Goal: Task Accomplishment & Management: Use online tool/utility

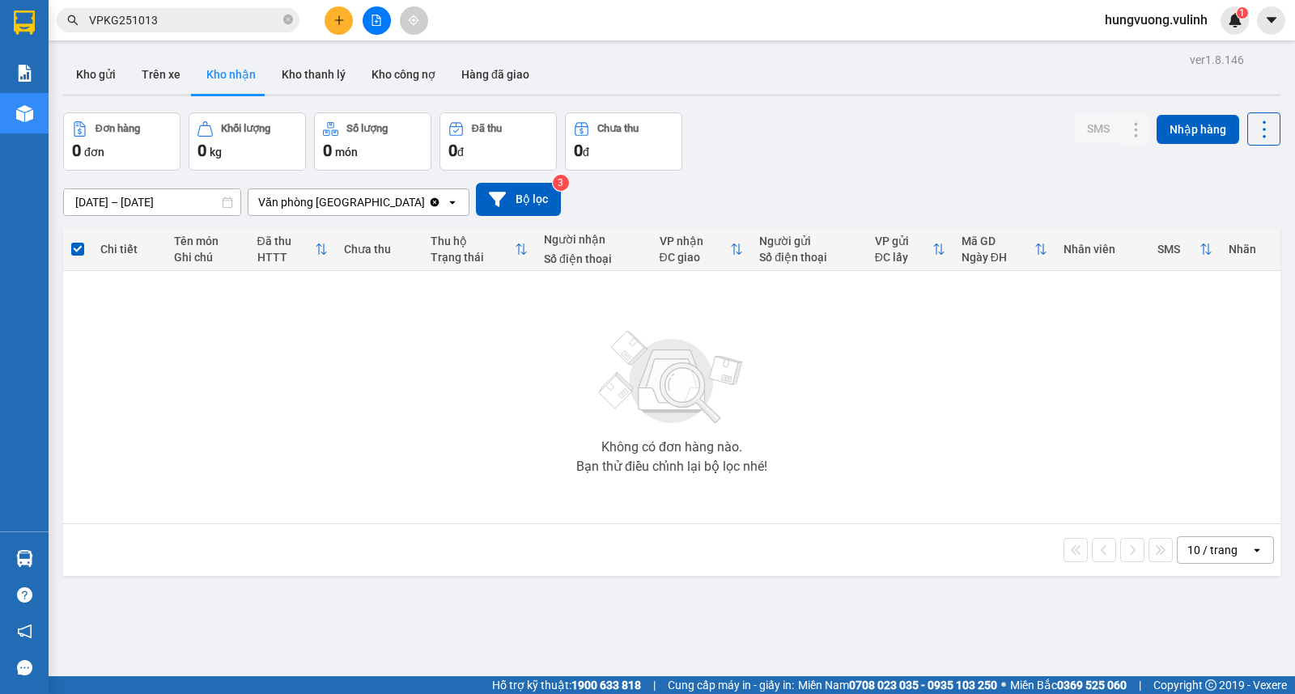
click at [94, 78] on button "Kho gửi" at bounding box center [96, 74] width 66 height 39
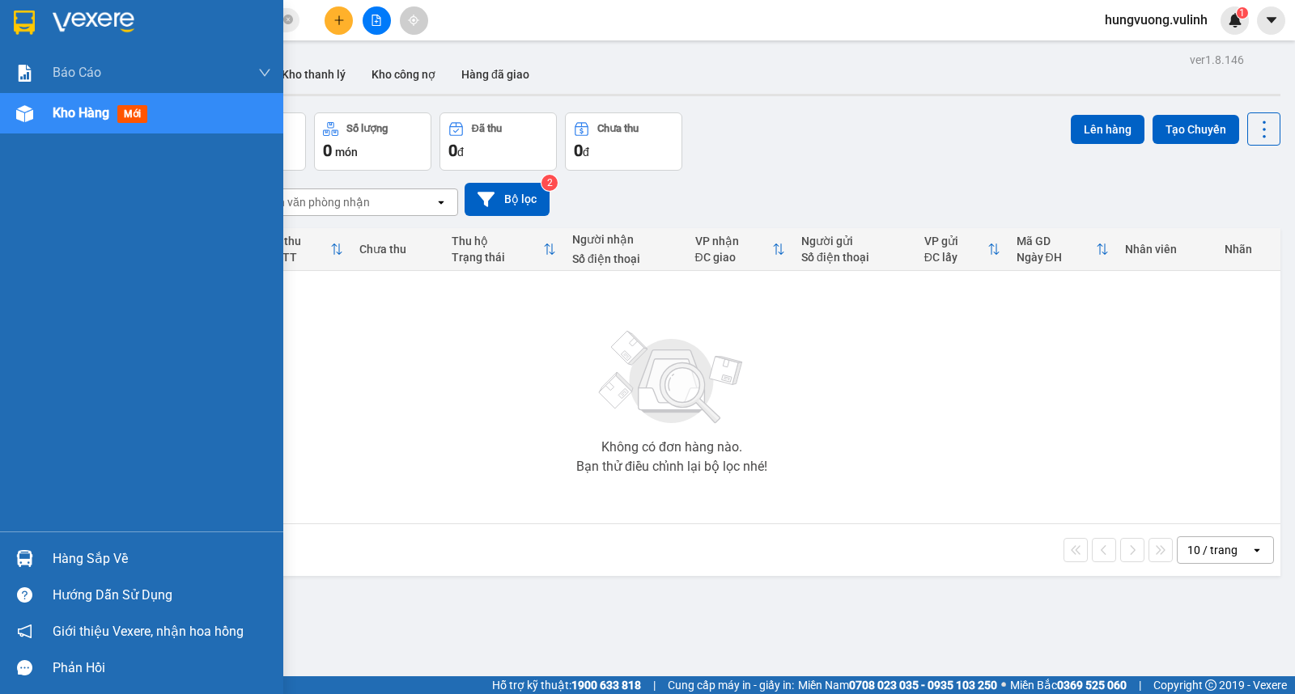
click at [74, 548] on div "Hàng sắp về" at bounding box center [162, 559] width 218 height 24
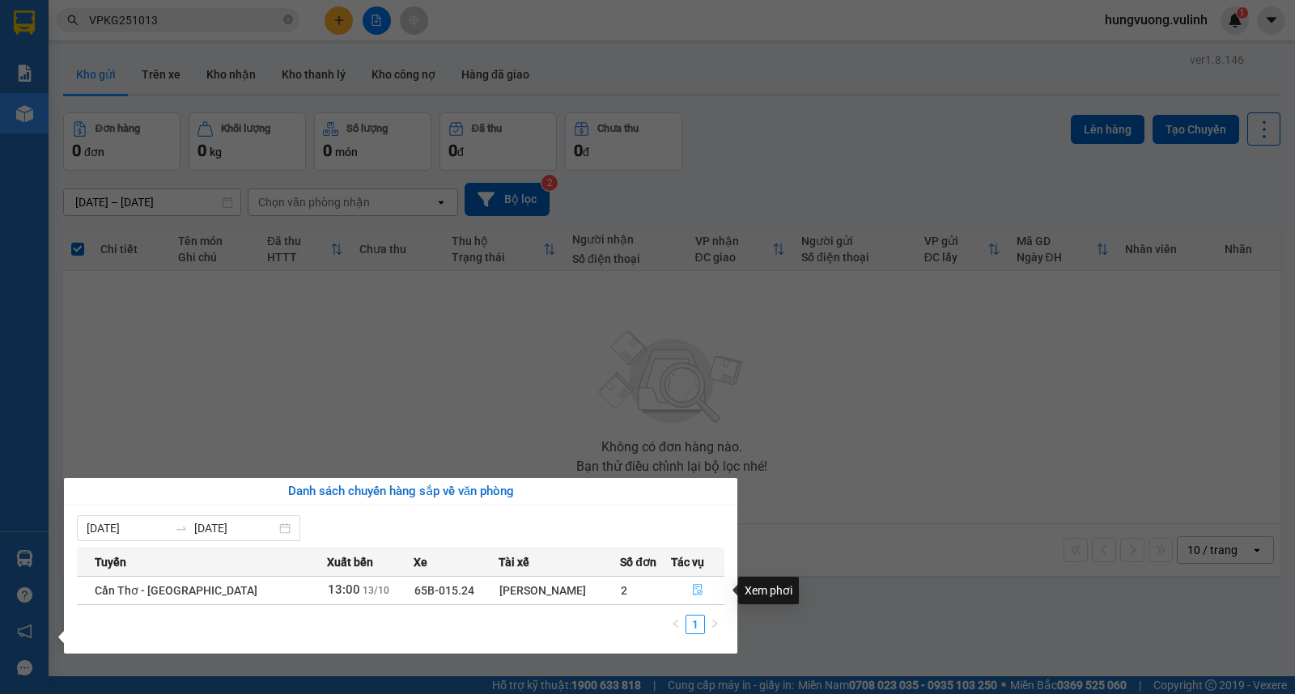
click at [682, 585] on button "button" at bounding box center [698, 591] width 52 height 26
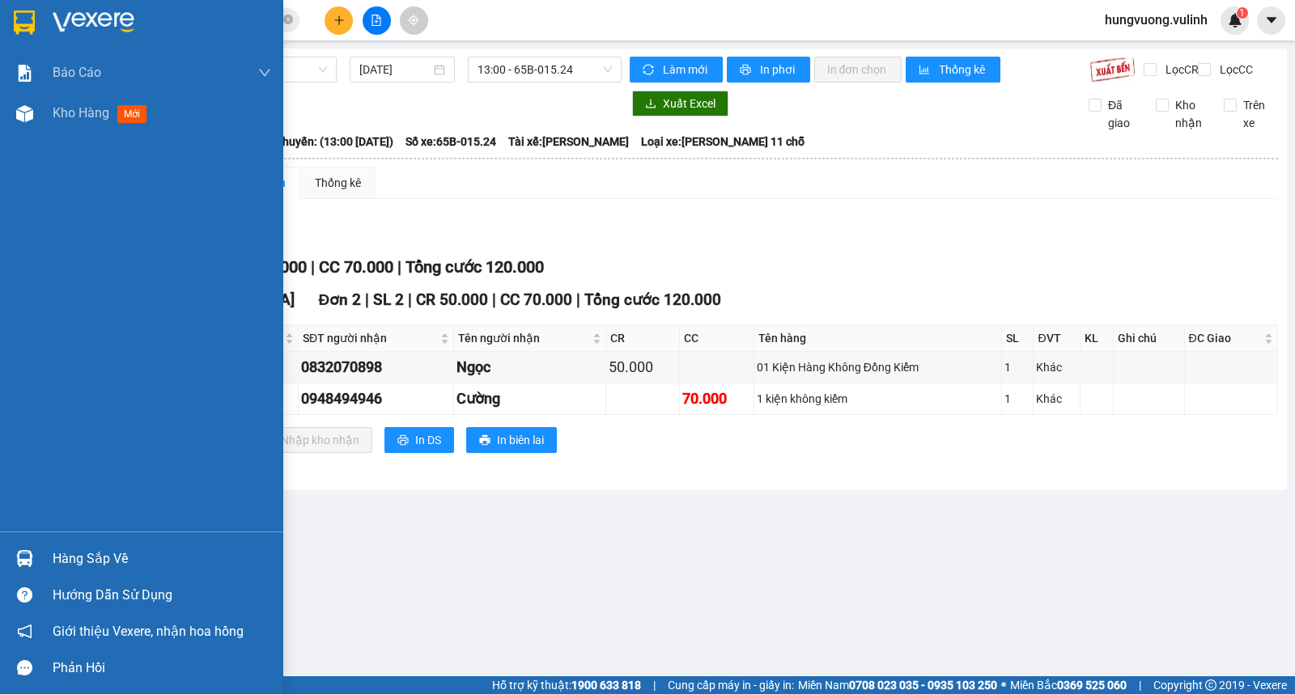
click at [37, 559] on div at bounding box center [25, 559] width 28 height 28
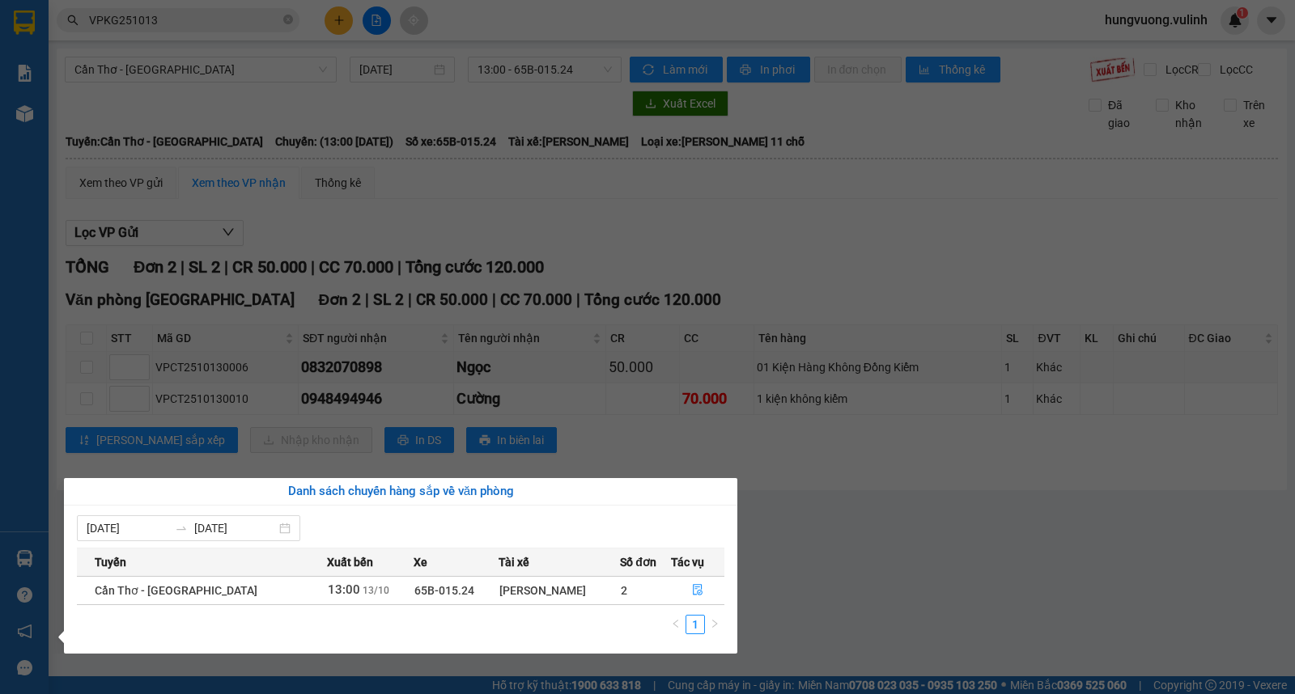
click at [844, 539] on section "Kết quả tìm kiếm ( 3 ) Bộ lọc Mã ĐH Trạng thái Món hàng Tổng cước Chưa cước Nhã…" at bounding box center [647, 347] width 1295 height 694
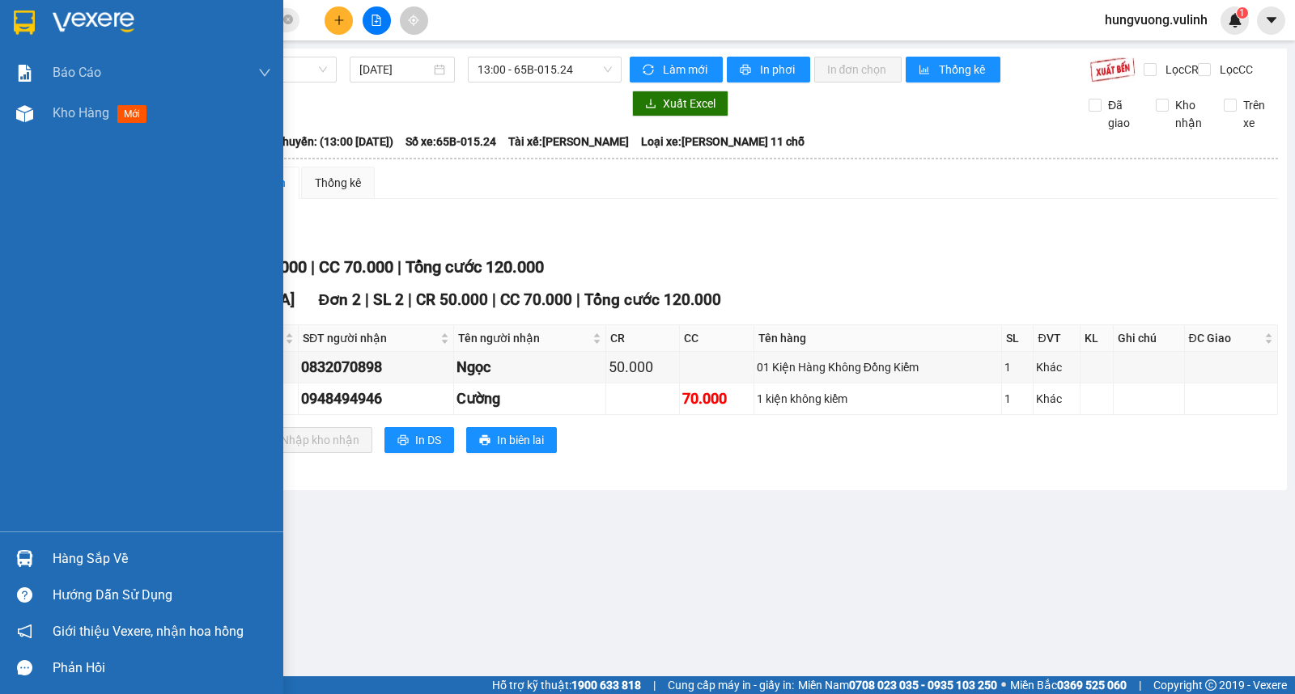
click at [30, 560] on img at bounding box center [24, 558] width 17 height 17
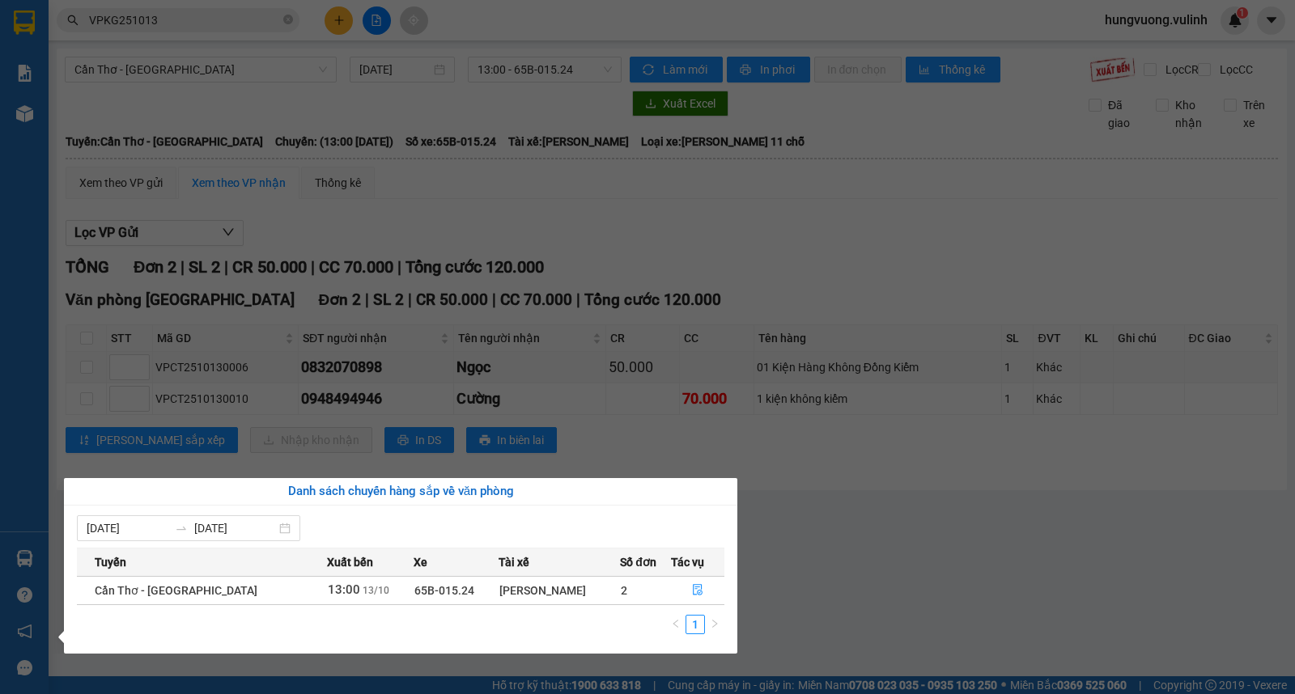
click at [832, 555] on section "Kết quả tìm kiếm ( 3 ) Bộ lọc Mã ĐH Trạng thái Món hàng Tổng cước Chưa cước Nhã…" at bounding box center [647, 347] width 1295 height 694
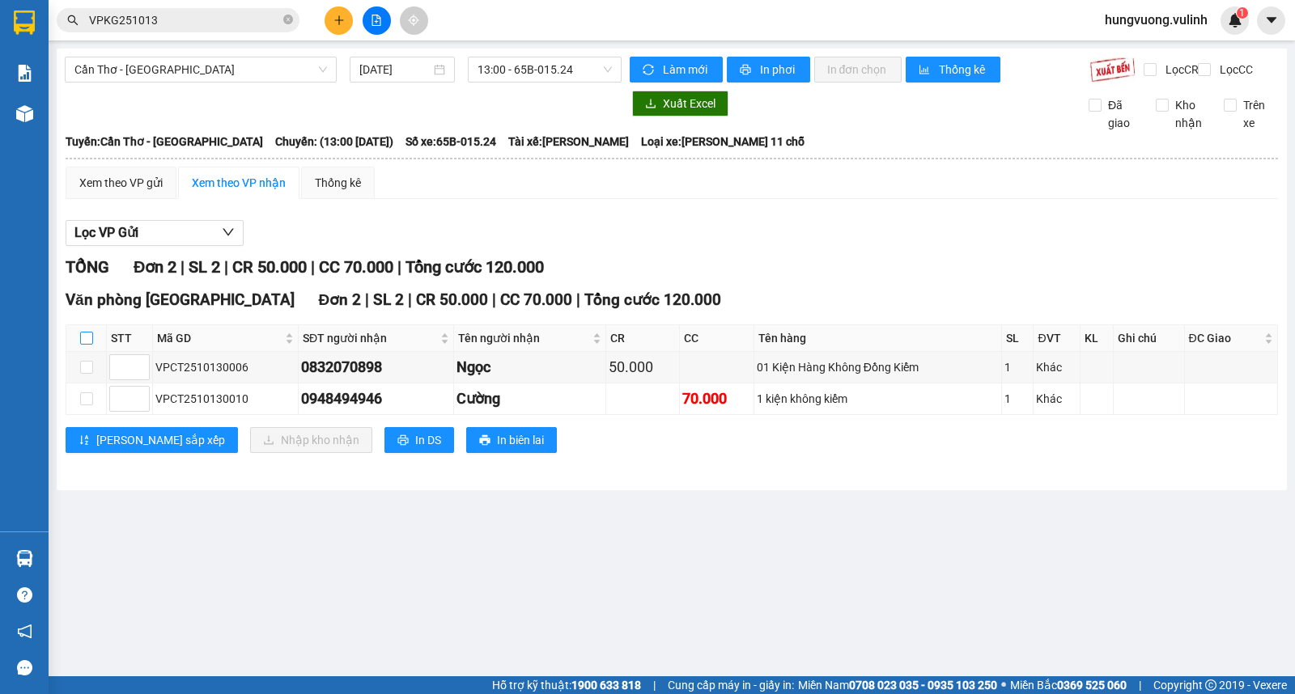
click at [87, 345] on input "checkbox" at bounding box center [86, 338] width 13 height 13
checkbox input "true"
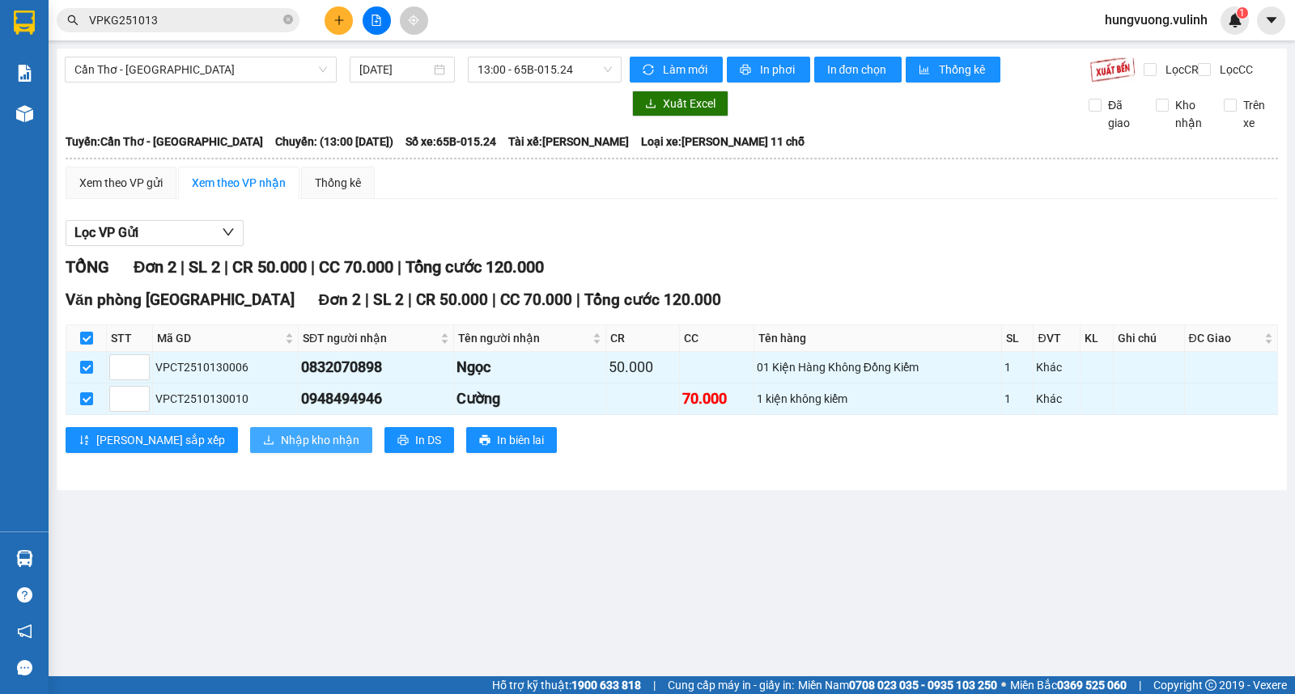
click at [281, 449] on span "Nhập kho nhận" at bounding box center [320, 440] width 78 height 18
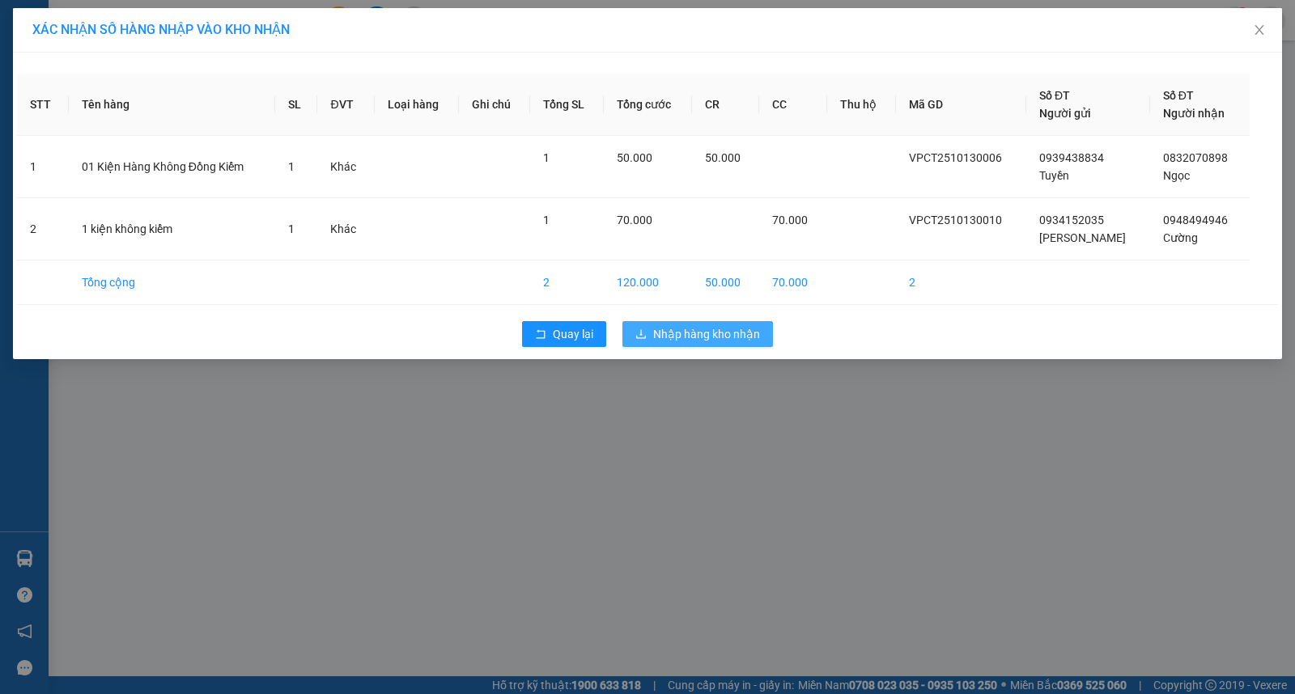
click at [733, 329] on span "Nhập hàng kho nhận" at bounding box center [706, 334] width 107 height 18
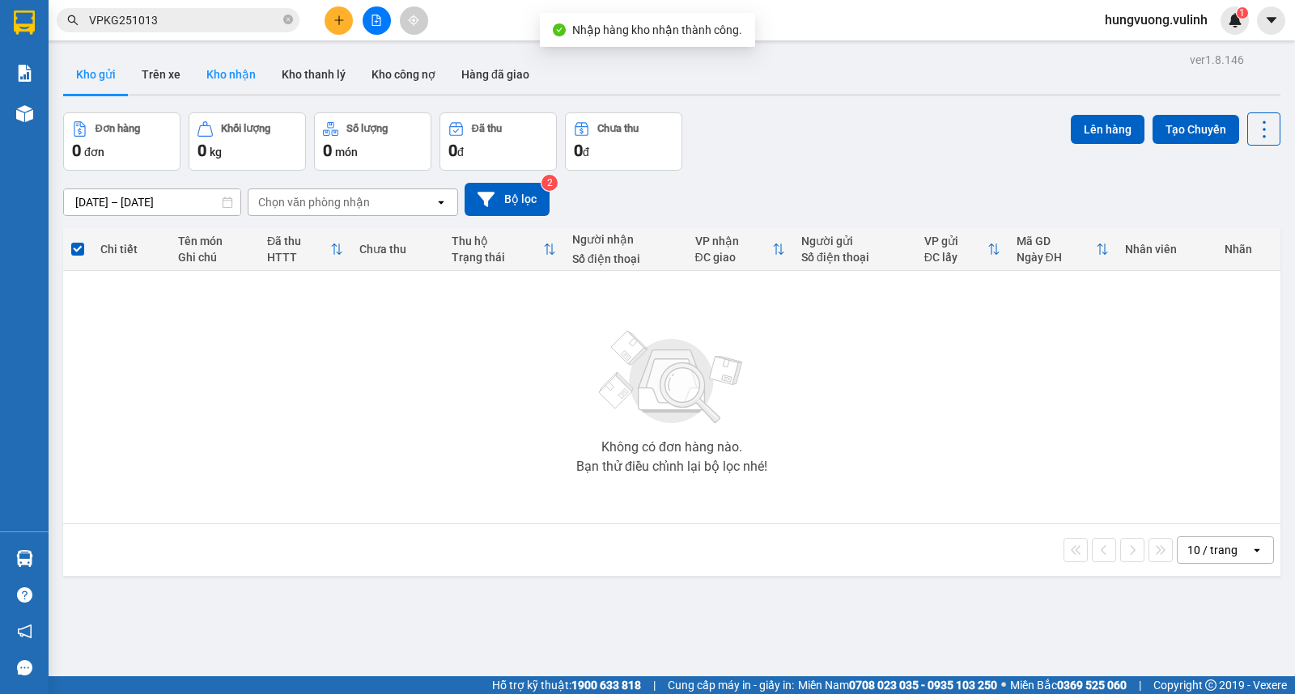
click at [233, 66] on button "Kho nhận" at bounding box center [230, 74] width 75 height 39
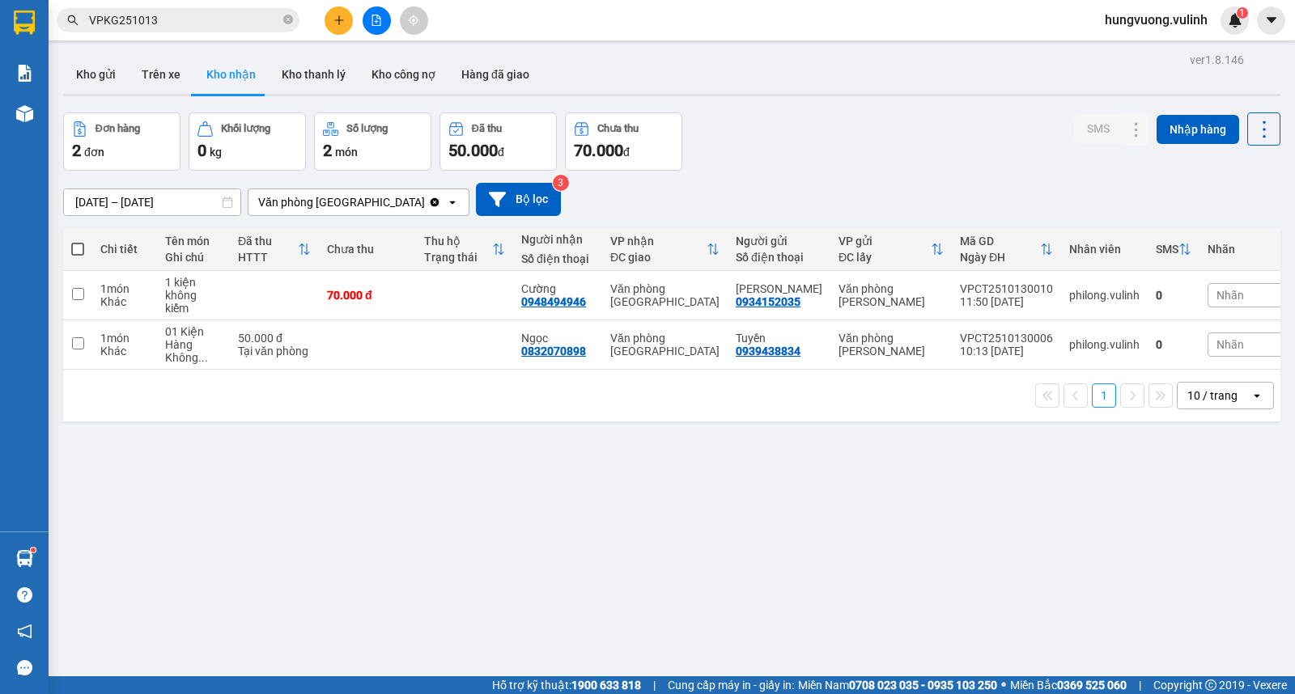
click at [432, 304] on td at bounding box center [464, 295] width 97 height 49
checkbox input "true"
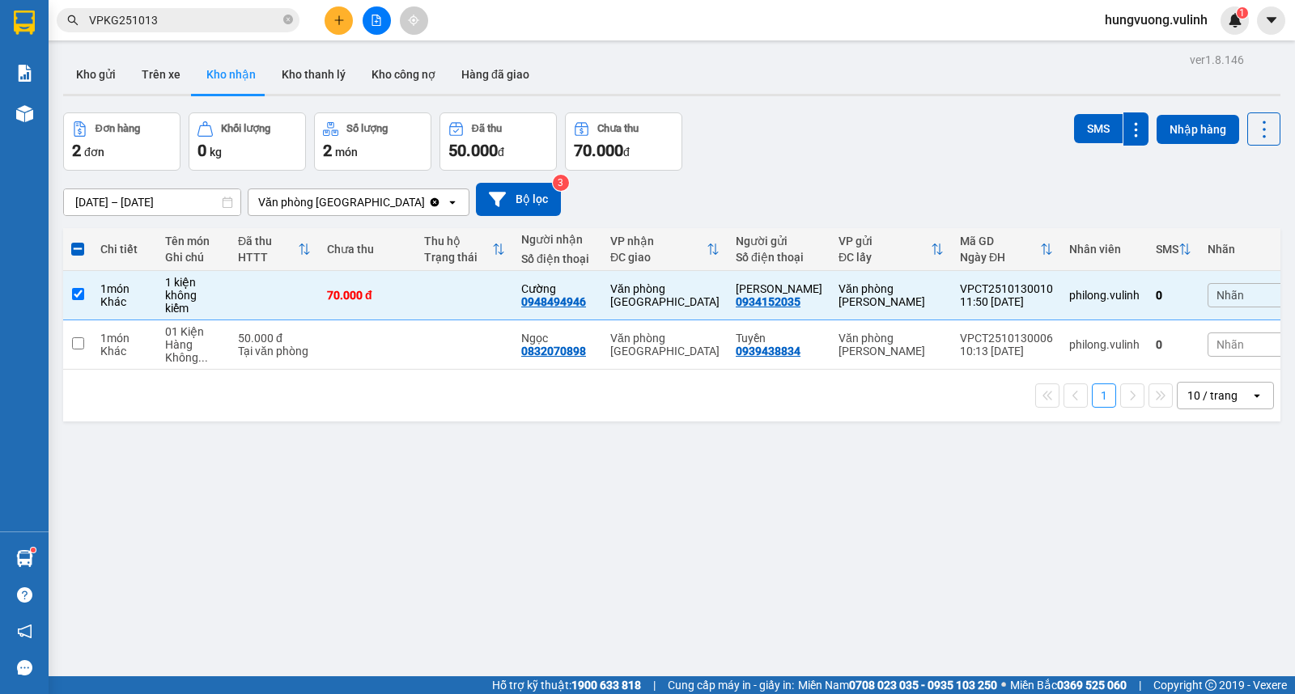
click at [75, 248] on span at bounding box center [77, 249] width 13 height 13
click at [78, 241] on input "checkbox" at bounding box center [78, 241] width 0 height 0
checkbox input "true"
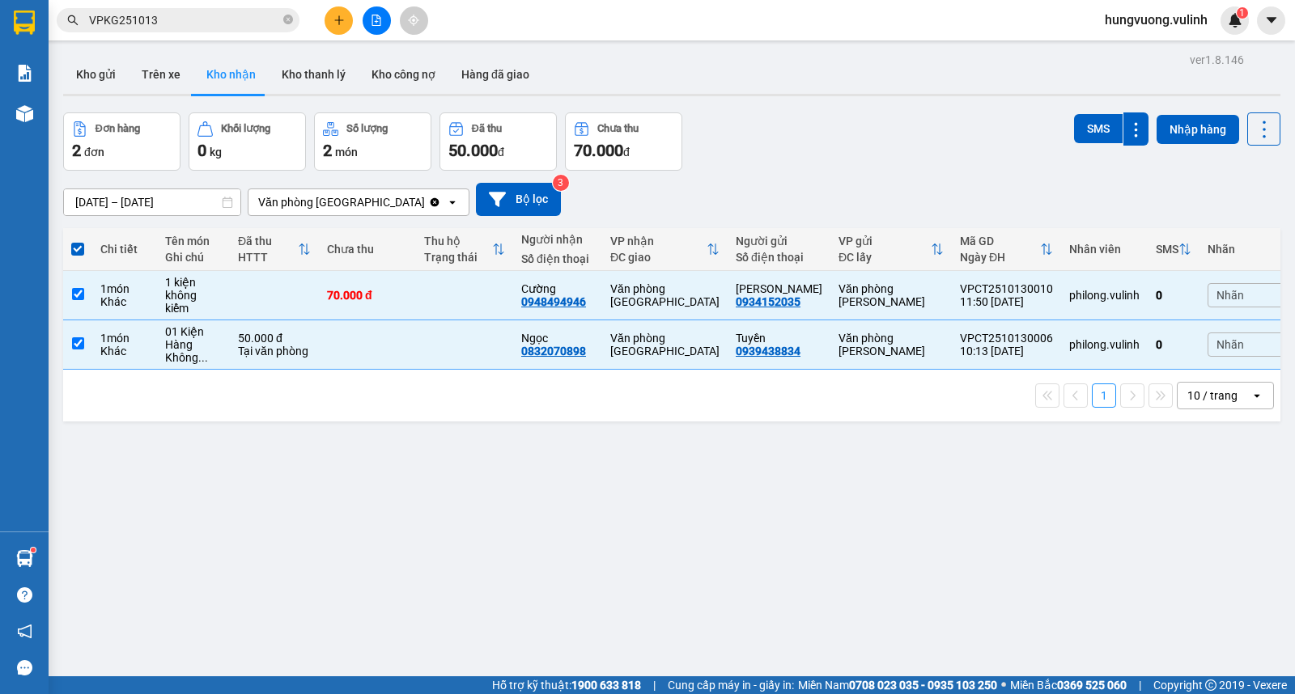
click at [93, 244] on th "Chi tiết" at bounding box center [124, 249] width 65 height 43
click at [74, 247] on span at bounding box center [77, 249] width 13 height 13
click at [78, 241] on input "checkbox" at bounding box center [78, 241] width 0 height 0
checkbox input "false"
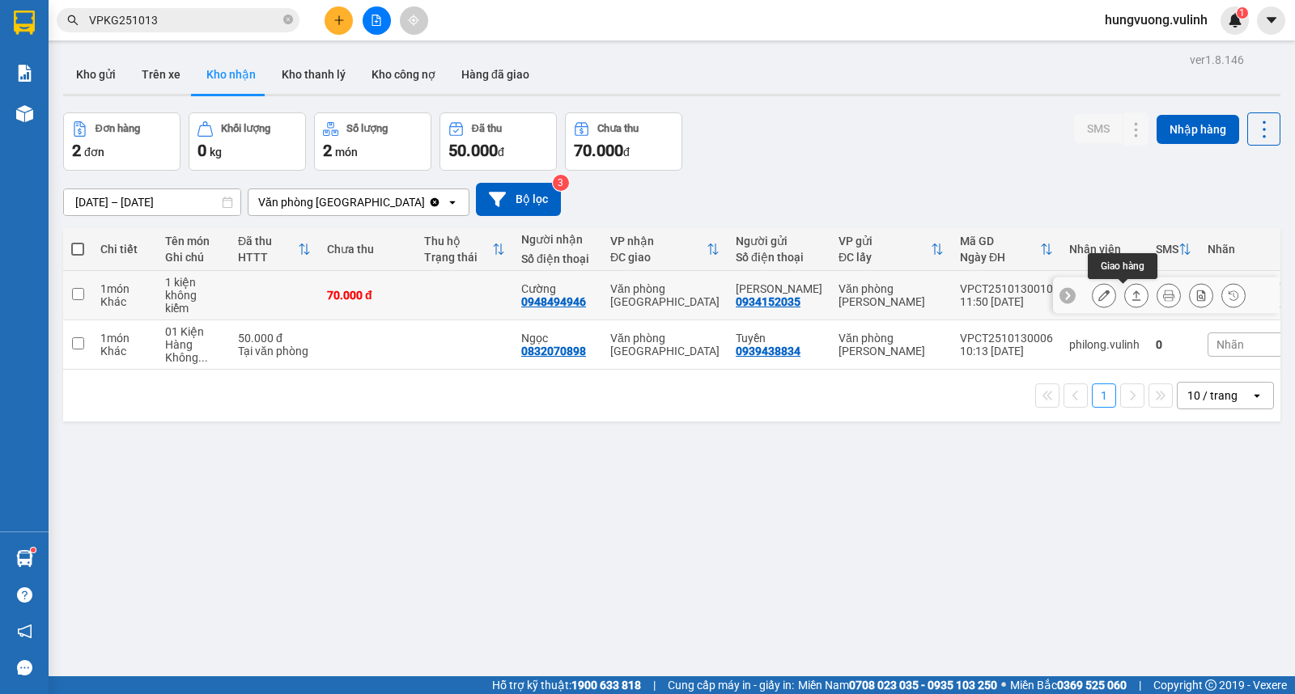
click at [1132, 293] on icon at bounding box center [1136, 295] width 9 height 10
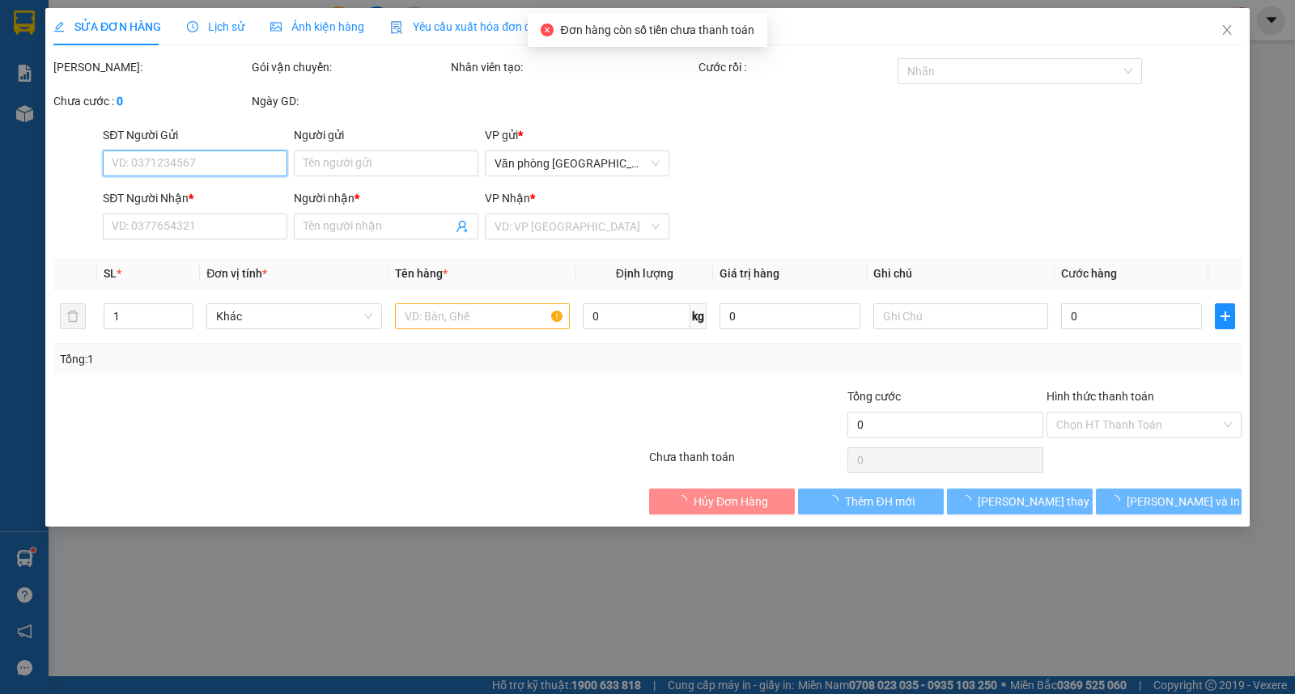
type input "0934152035"
type input "[PERSON_NAME]"
type input "0948494946"
type input "Cường"
type input "70.000"
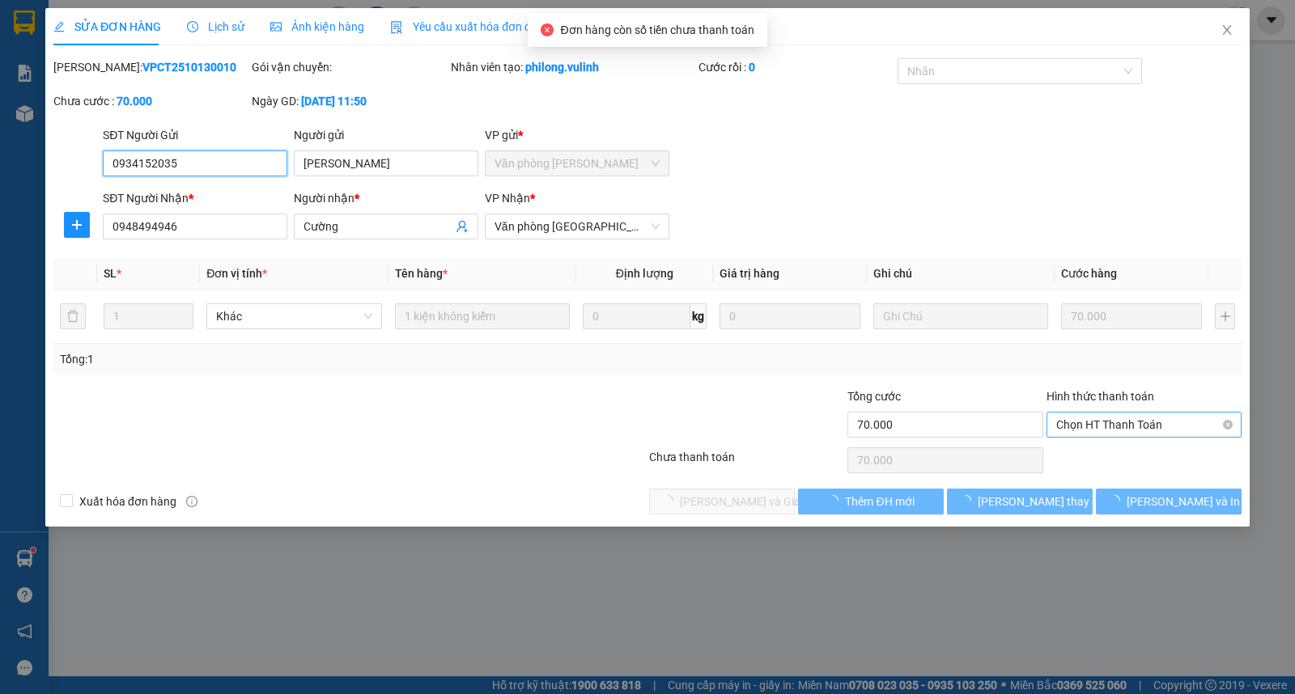
click at [1096, 426] on span "Chọn HT Thanh Toán" at bounding box center [1144, 425] width 176 height 24
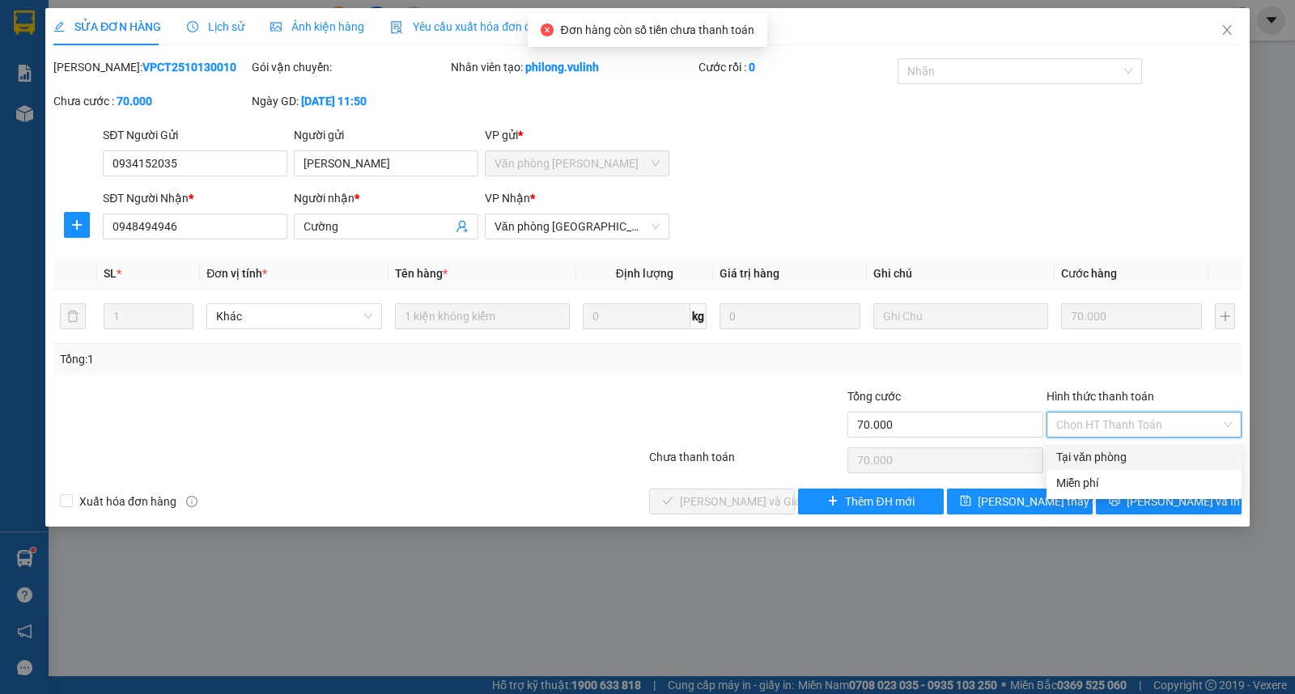
click at [1078, 451] on div "Tại văn phòng" at bounding box center [1144, 457] width 176 height 18
type input "0"
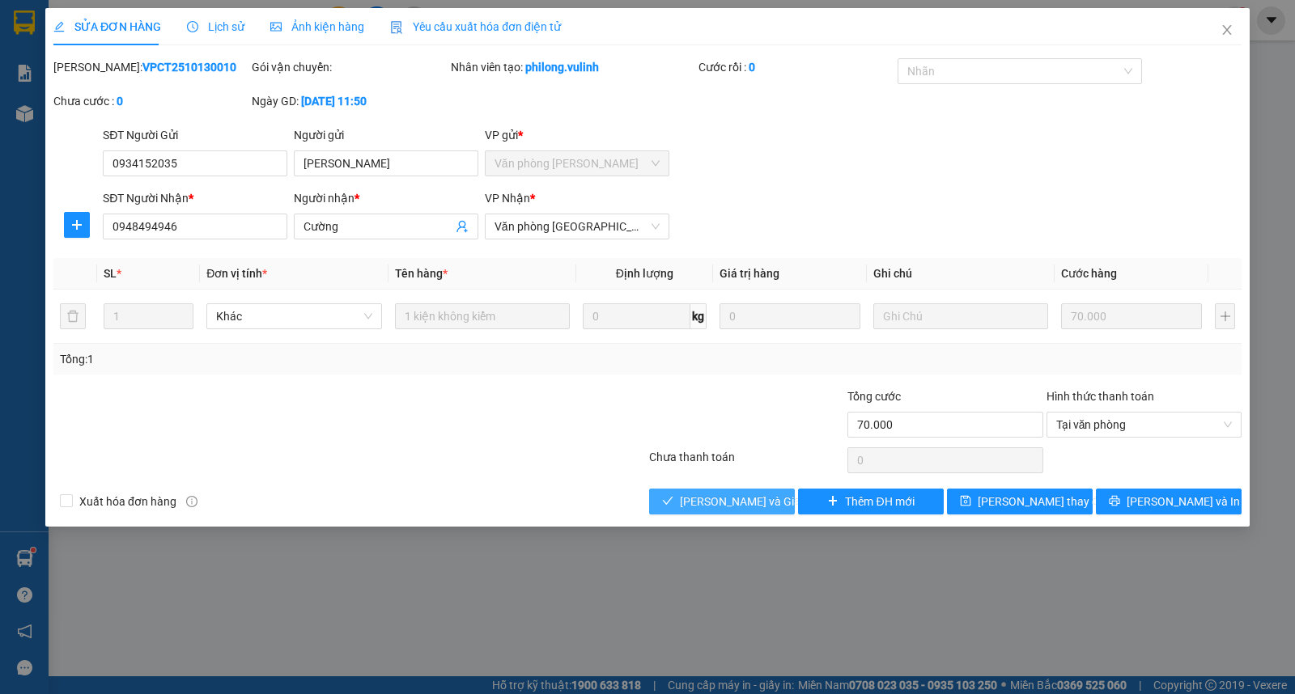
click at [723, 498] on span "[PERSON_NAME] và Giao hàng" at bounding box center [757, 502] width 155 height 18
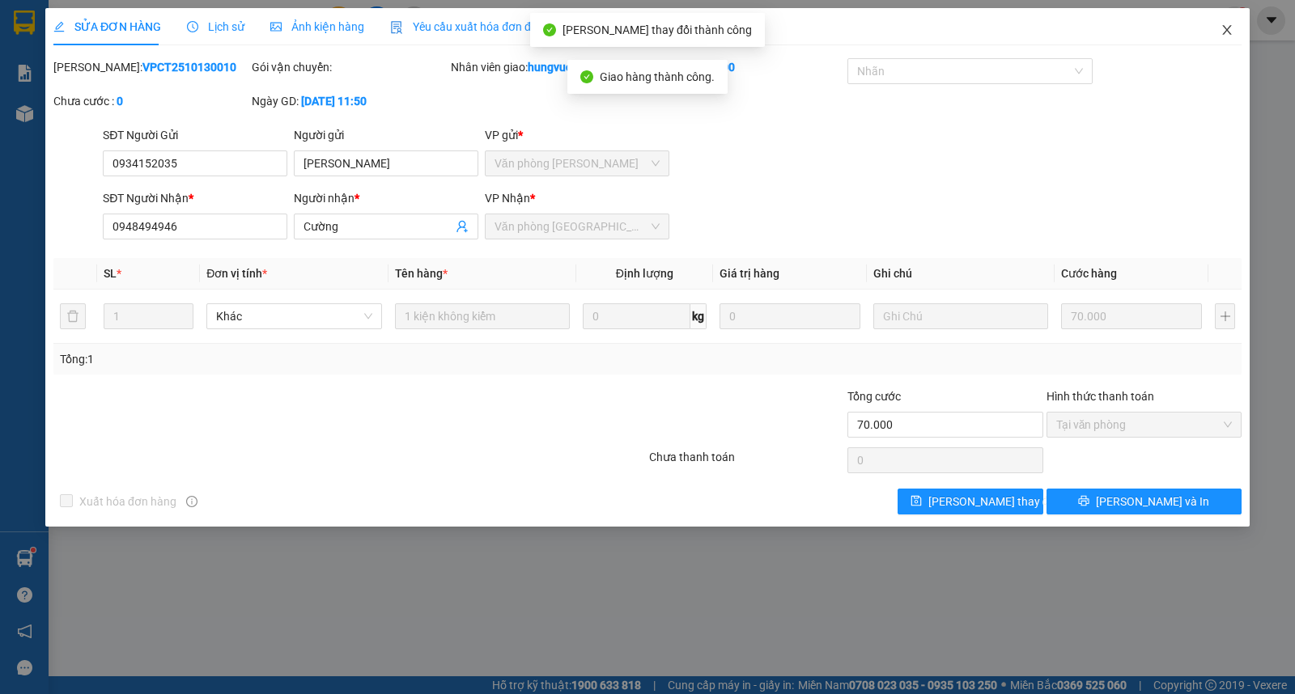
click at [1227, 34] on icon "close" at bounding box center [1226, 29] width 13 height 13
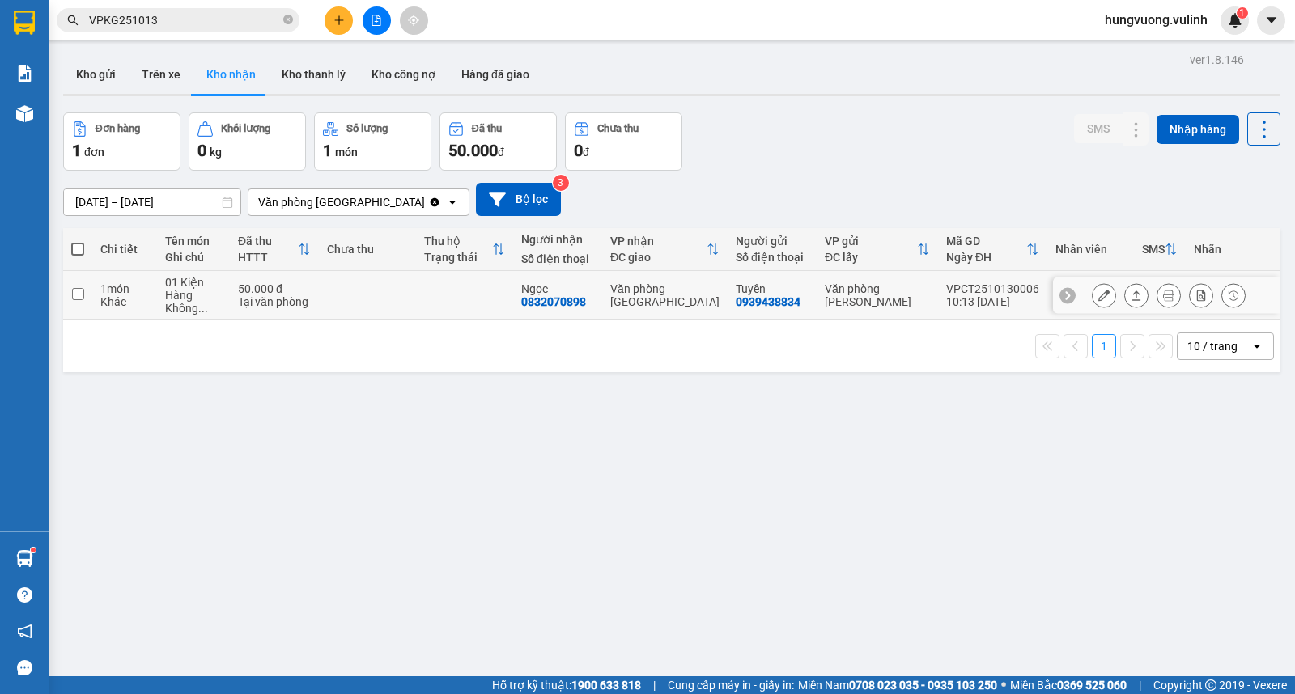
click at [1130, 299] on icon at bounding box center [1135, 295] width 11 height 11
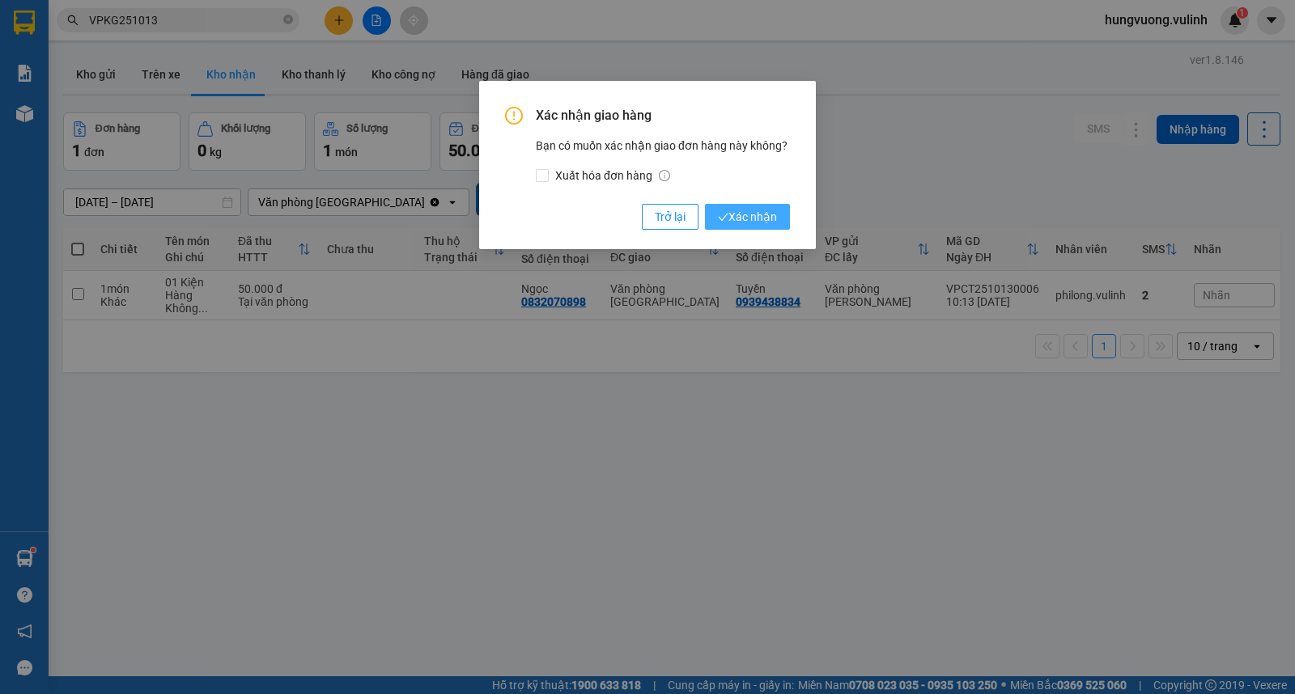
click at [778, 213] on button "Xác nhận" at bounding box center [747, 217] width 85 height 26
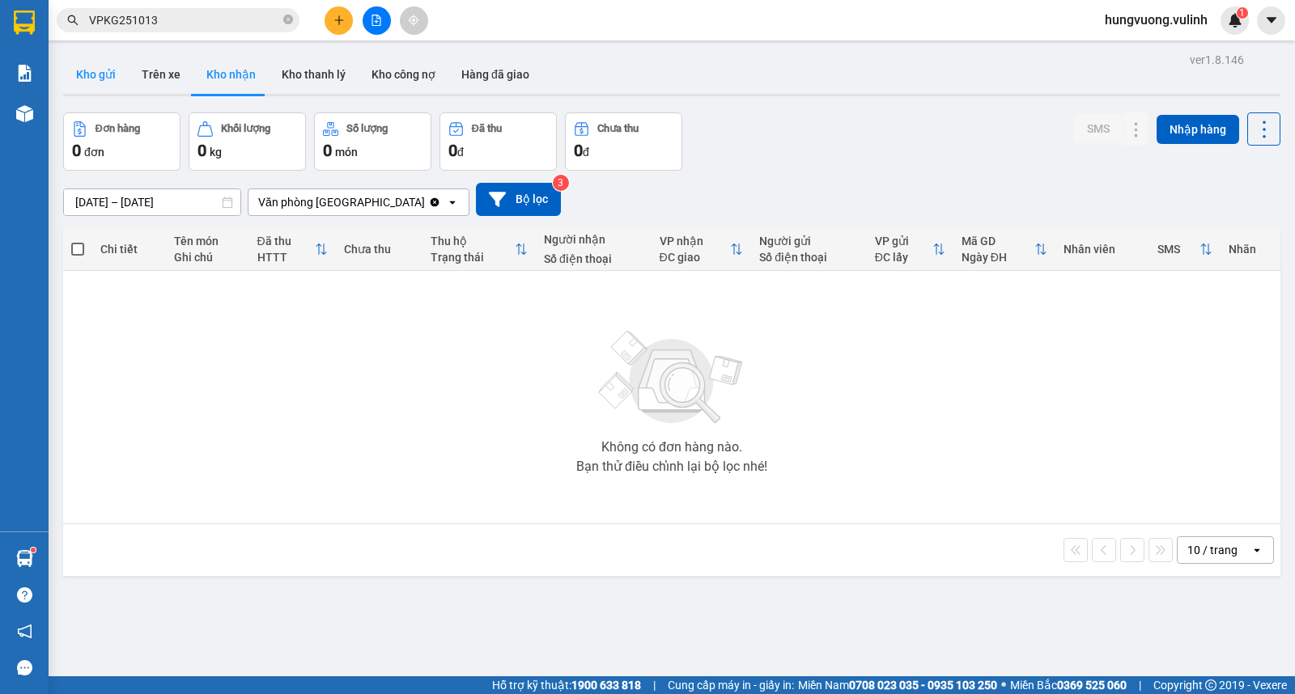
click at [82, 87] on button "Kho gửi" at bounding box center [96, 74] width 66 height 39
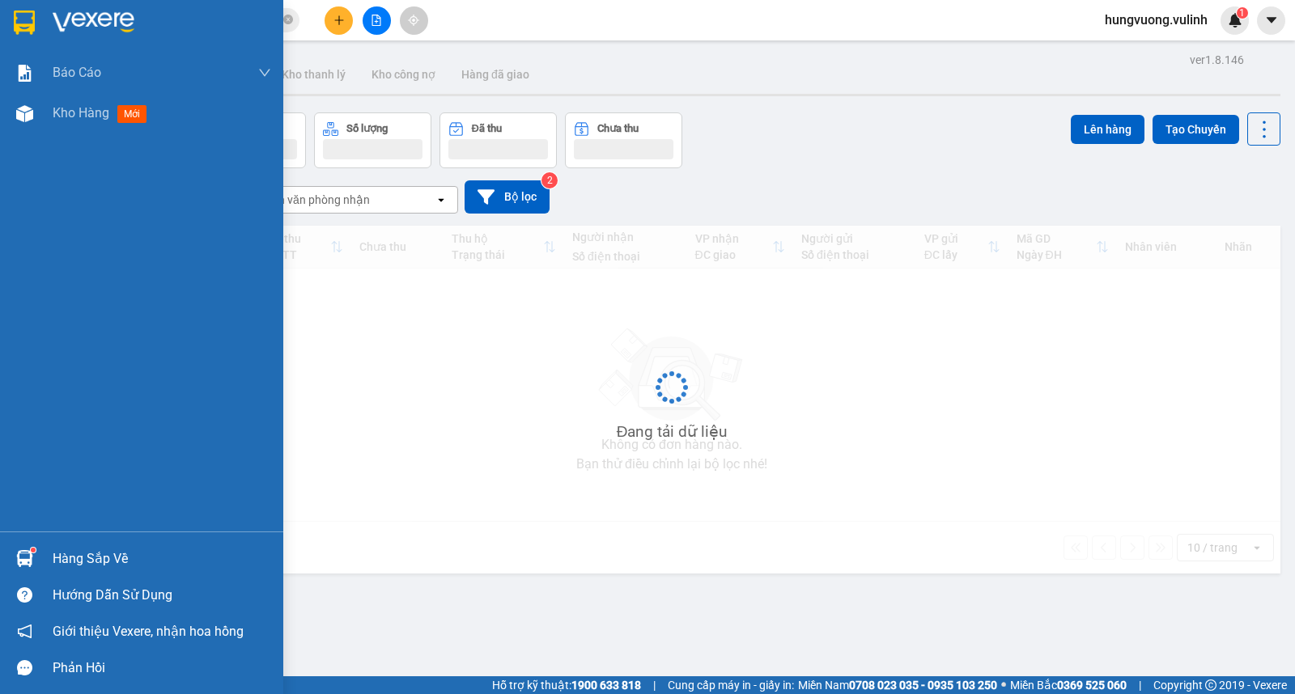
drag, startPoint x: 10, startPoint y: 564, endPoint x: 39, endPoint y: 555, distance: 30.5
click at [19, 563] on div "Hàng sắp về" at bounding box center [141, 558] width 283 height 36
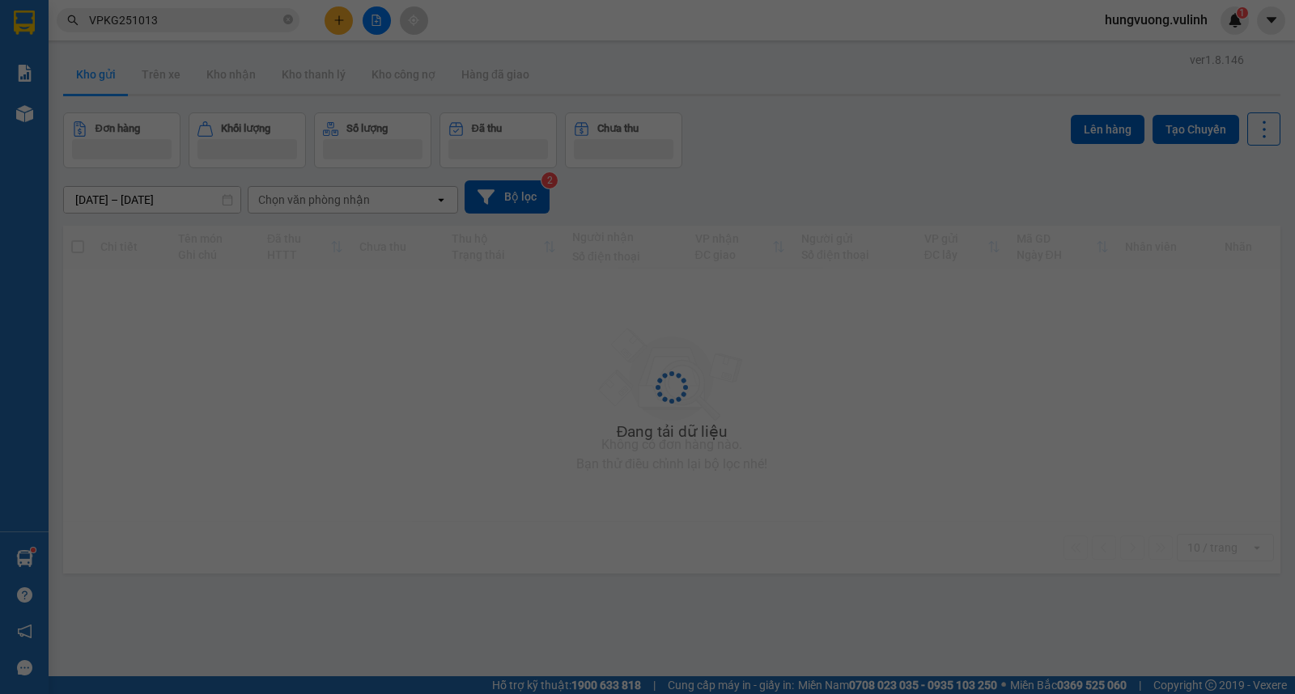
click at [39, 555] on div "Báo cáo BC hàng tồn (trạm) Báo cáo dòng tiền (nhân viên) Báo cáo dòng tiền (trạ…" at bounding box center [24, 347] width 49 height 694
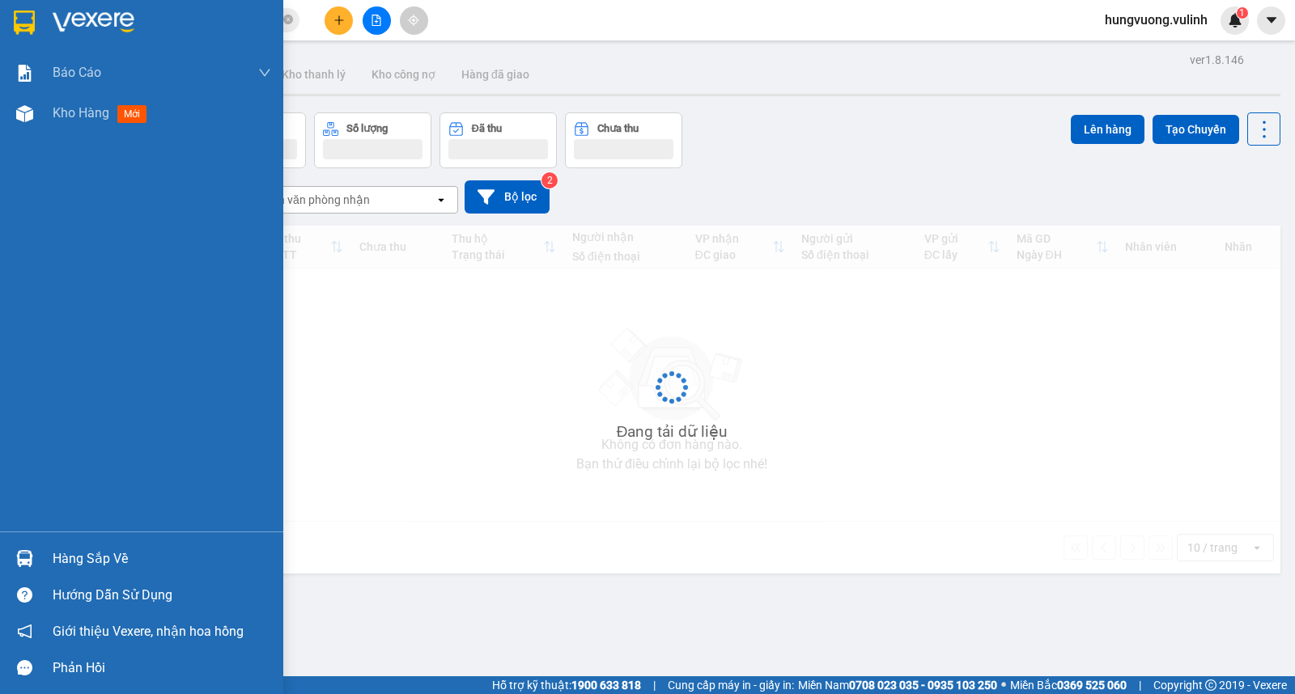
click at [39, 555] on div "Hàng sắp về" at bounding box center [141, 558] width 283 height 36
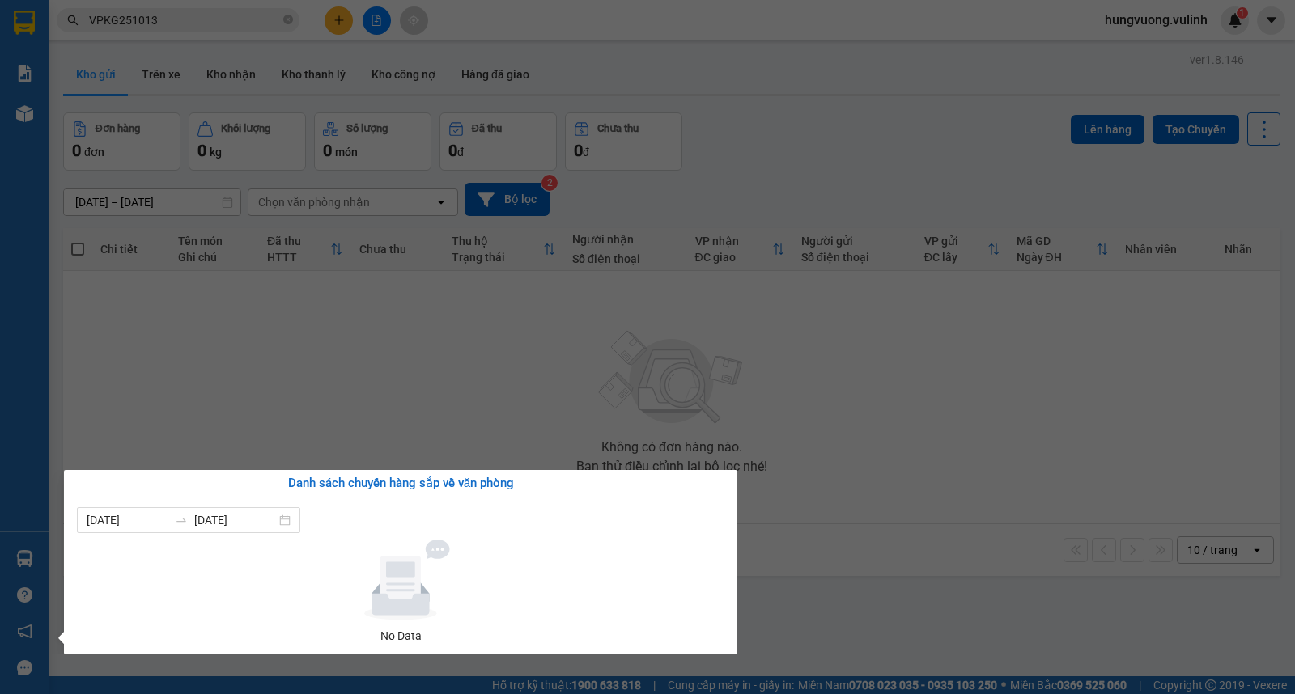
click at [510, 400] on section "Kết quả tìm kiếm ( 3 ) Bộ lọc Mã ĐH Trạng thái Món hàng Tổng cước Chưa cước Nhã…" at bounding box center [647, 347] width 1295 height 694
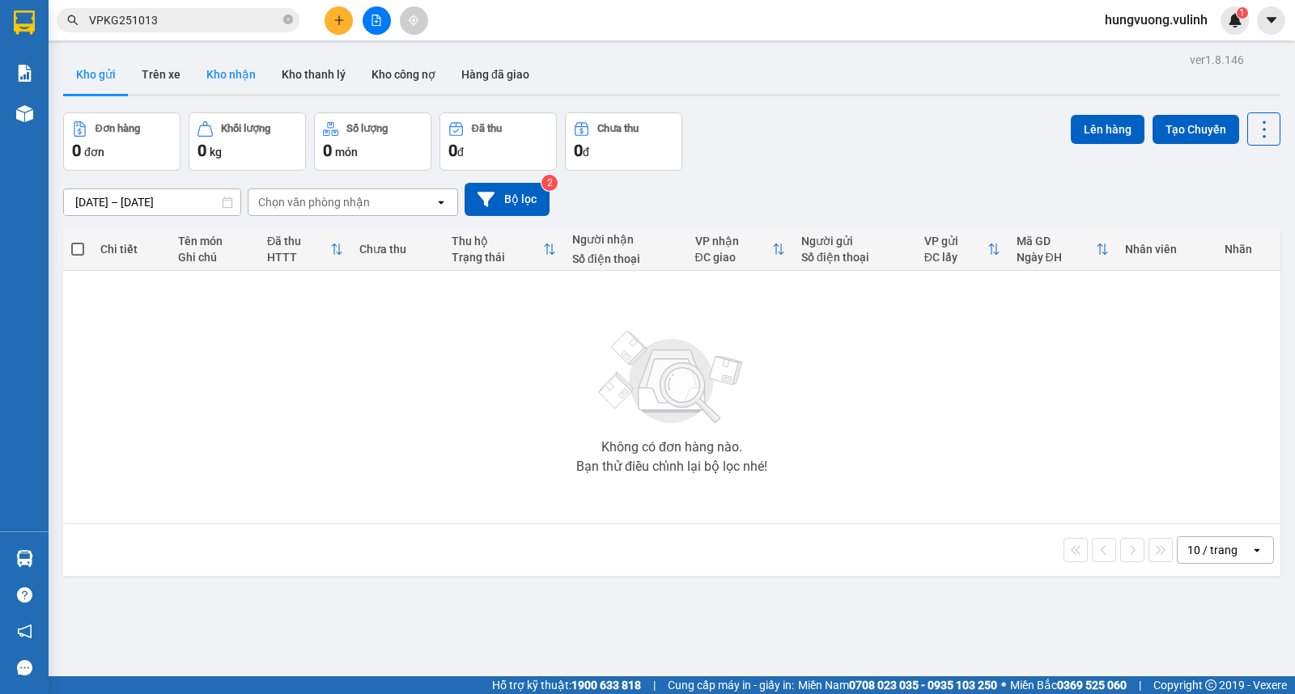
click at [229, 84] on button "Kho nhận" at bounding box center [230, 74] width 75 height 39
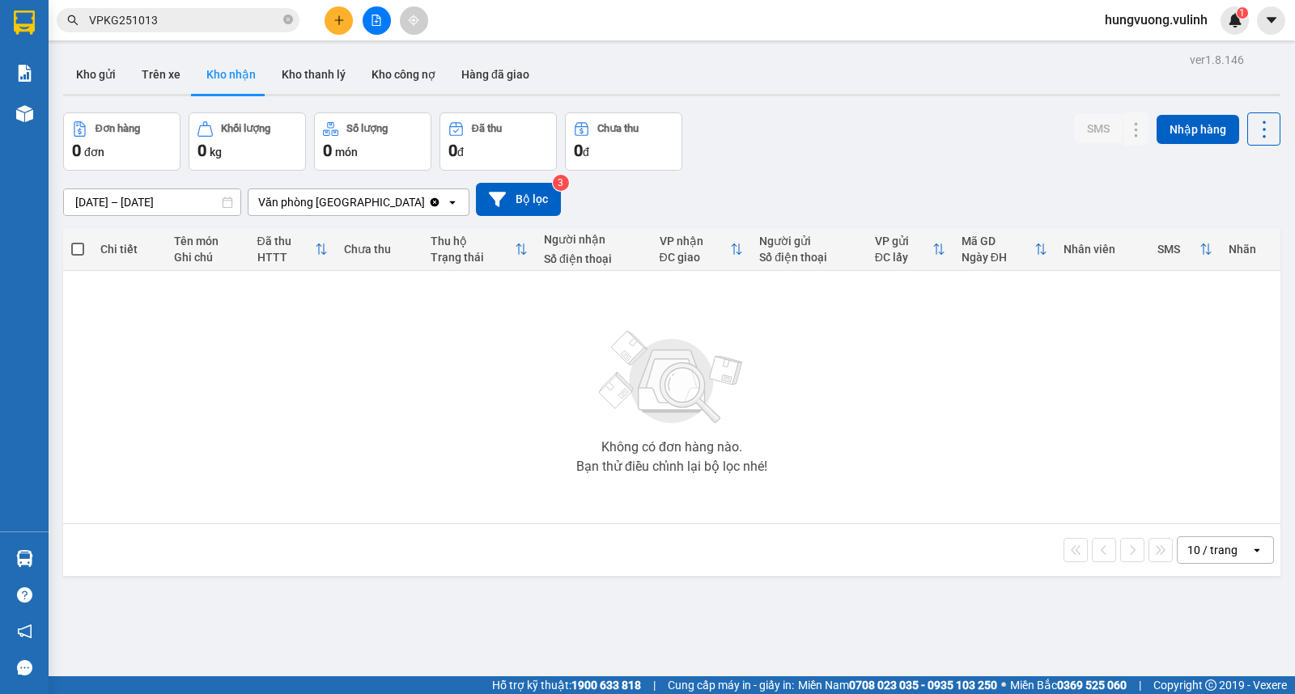
click at [470, 87] on button "Hàng đã giao" at bounding box center [495, 74] width 94 height 39
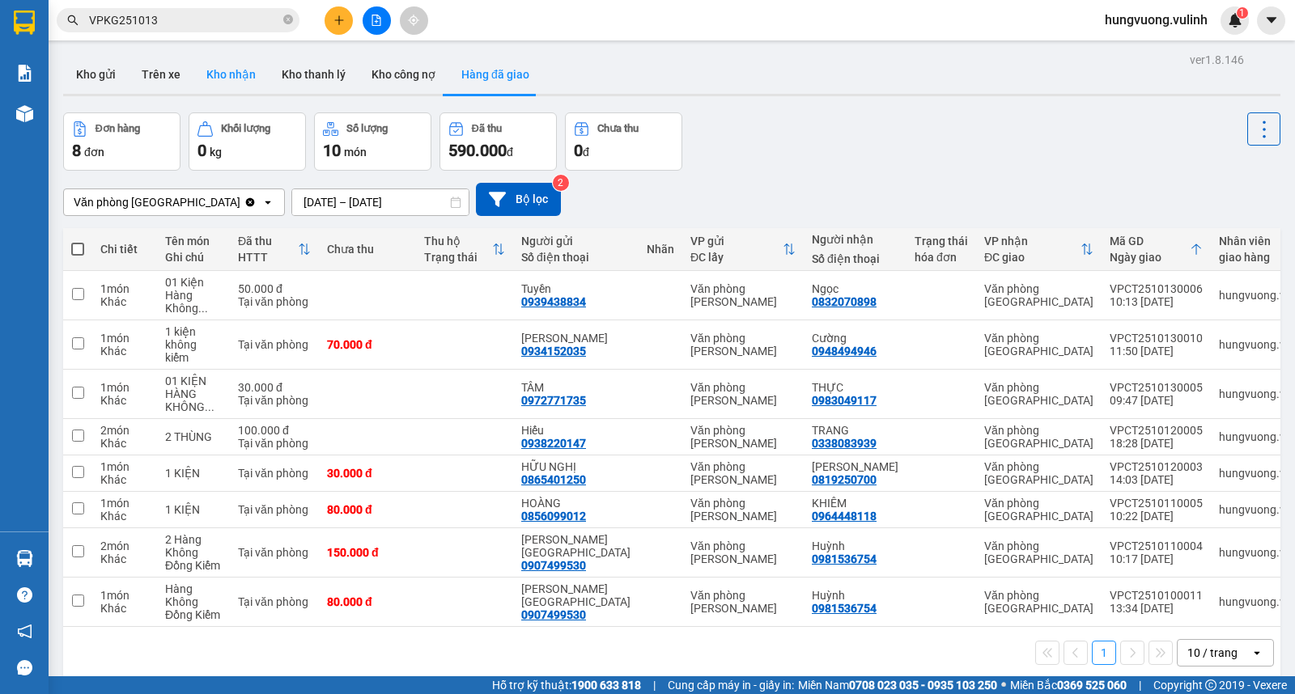
click at [215, 81] on button "Kho nhận" at bounding box center [230, 74] width 75 height 39
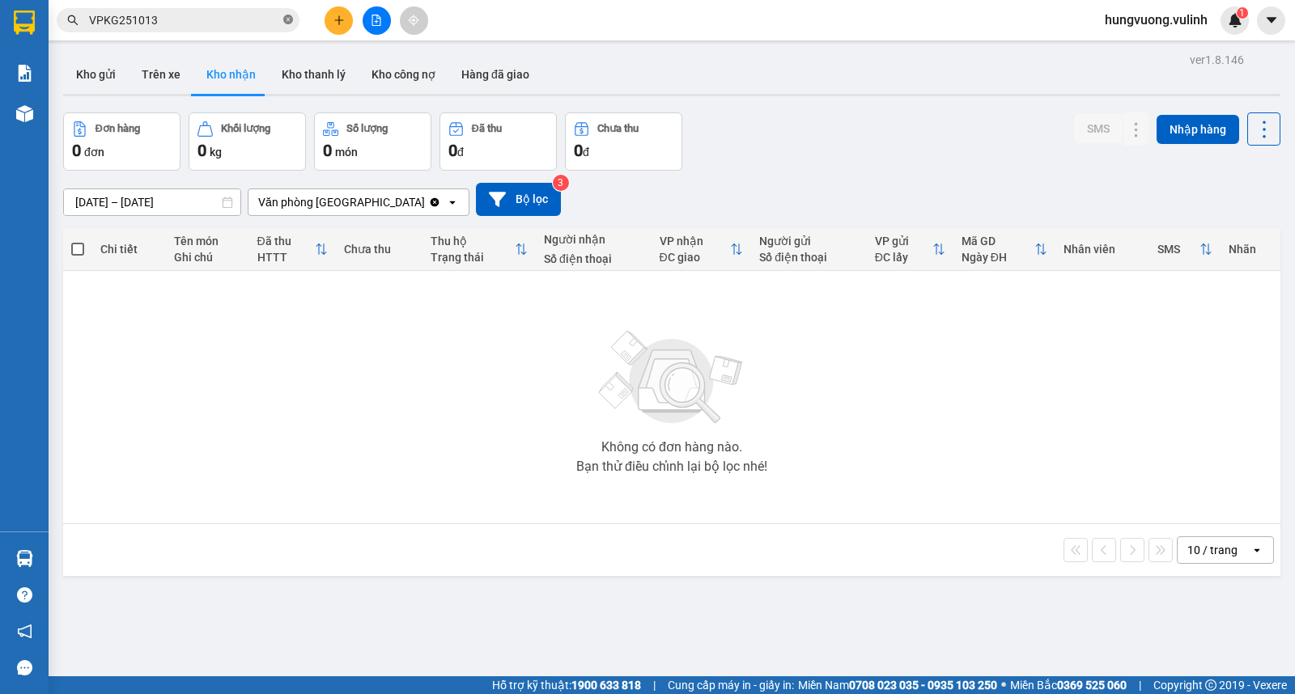
click at [288, 25] on span at bounding box center [288, 20] width 10 height 15
click at [108, 84] on button "Kho gửi" at bounding box center [96, 74] width 66 height 39
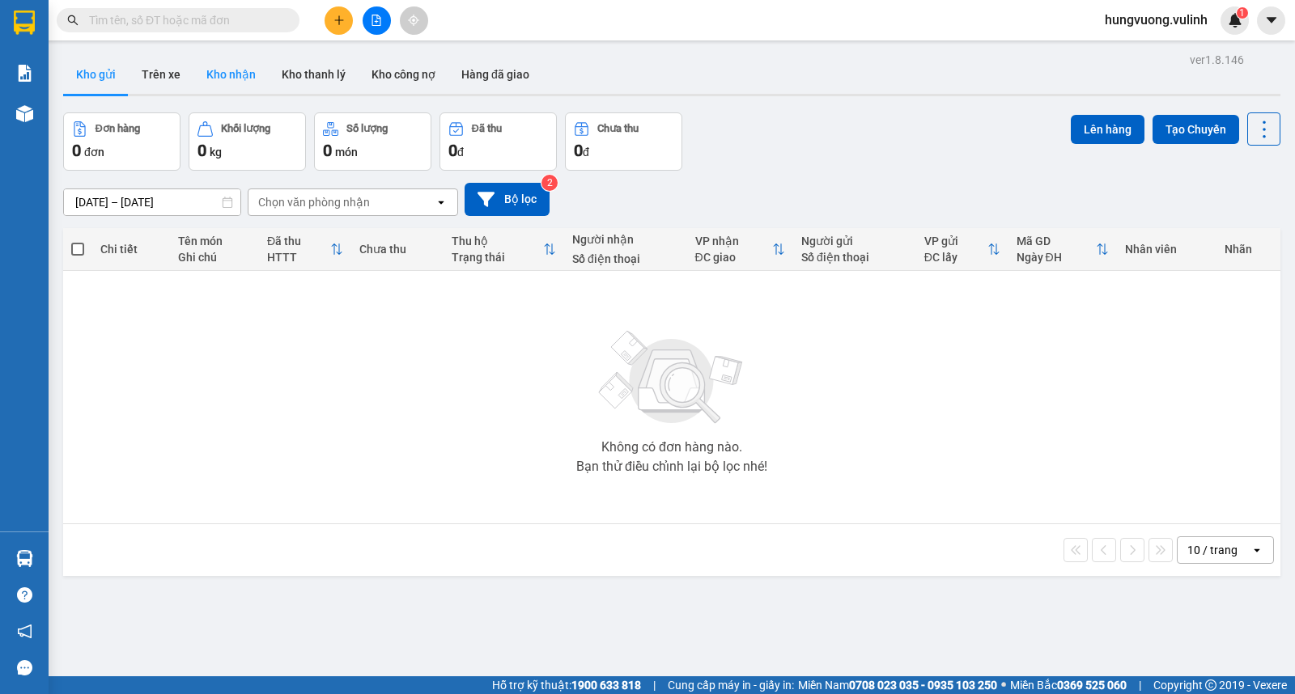
click at [235, 84] on button "Kho nhận" at bounding box center [230, 74] width 75 height 39
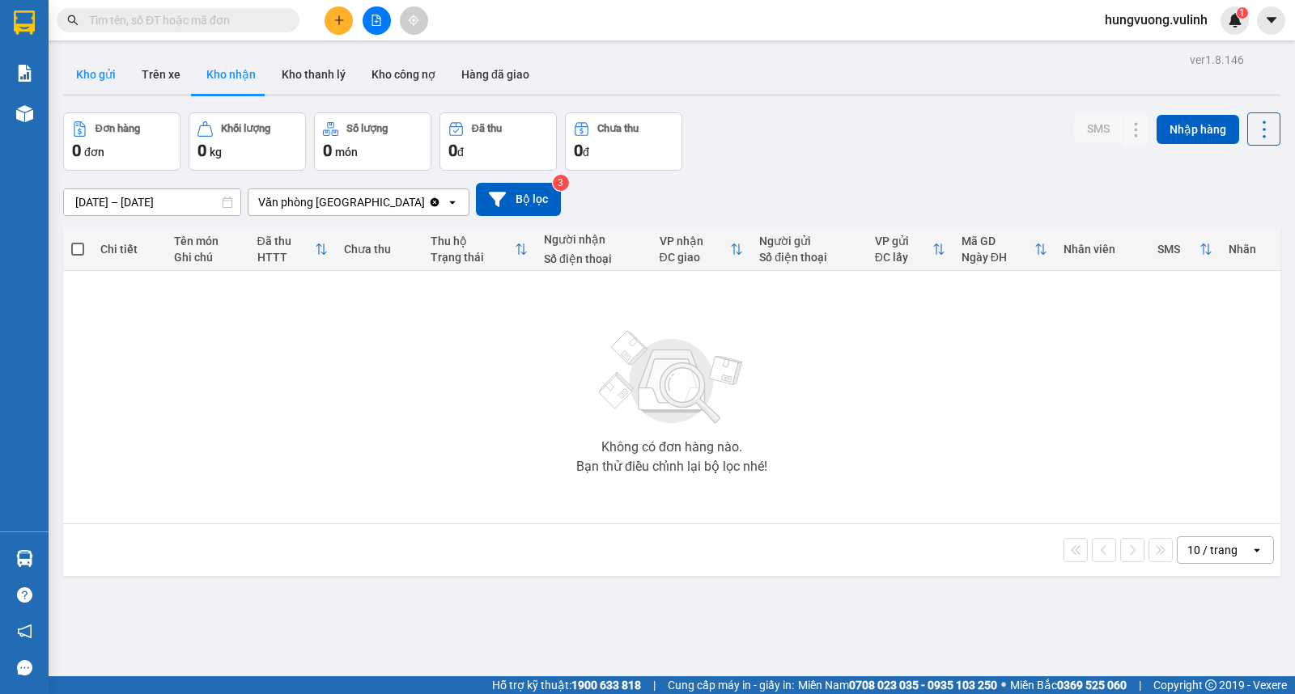
click at [95, 76] on button "Kho gửi" at bounding box center [96, 74] width 66 height 39
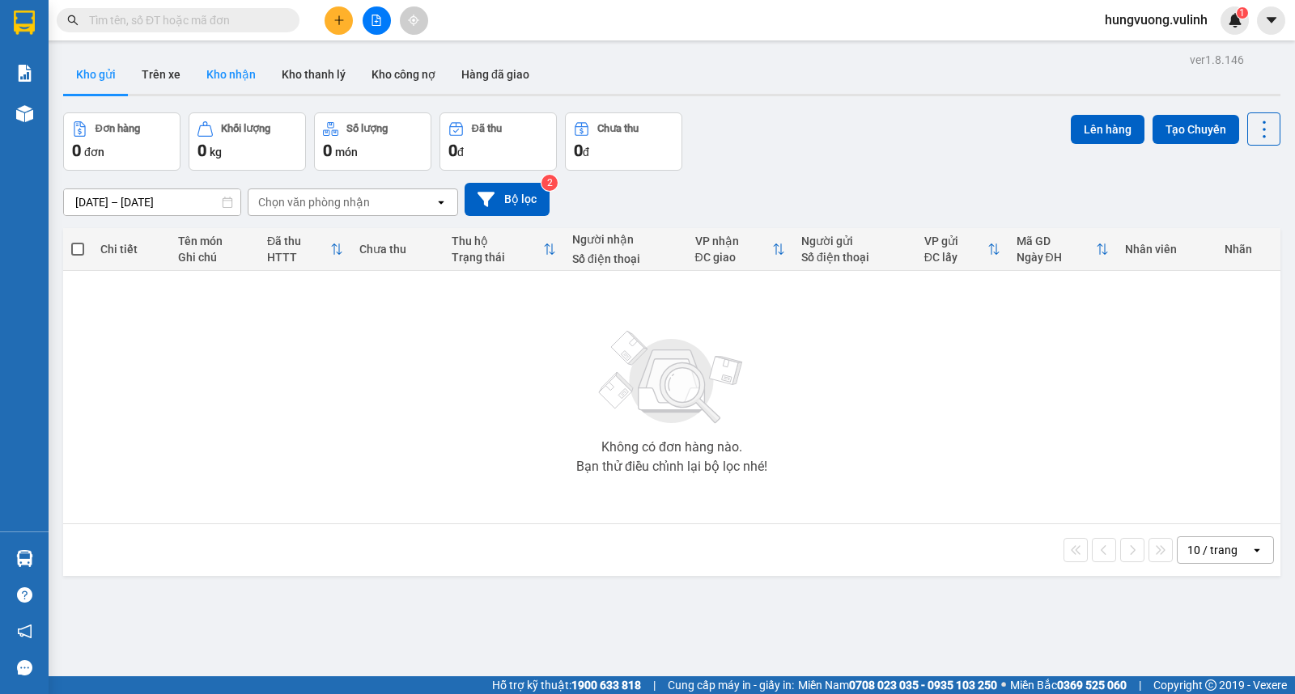
click at [237, 74] on button "Kho nhận" at bounding box center [230, 74] width 75 height 39
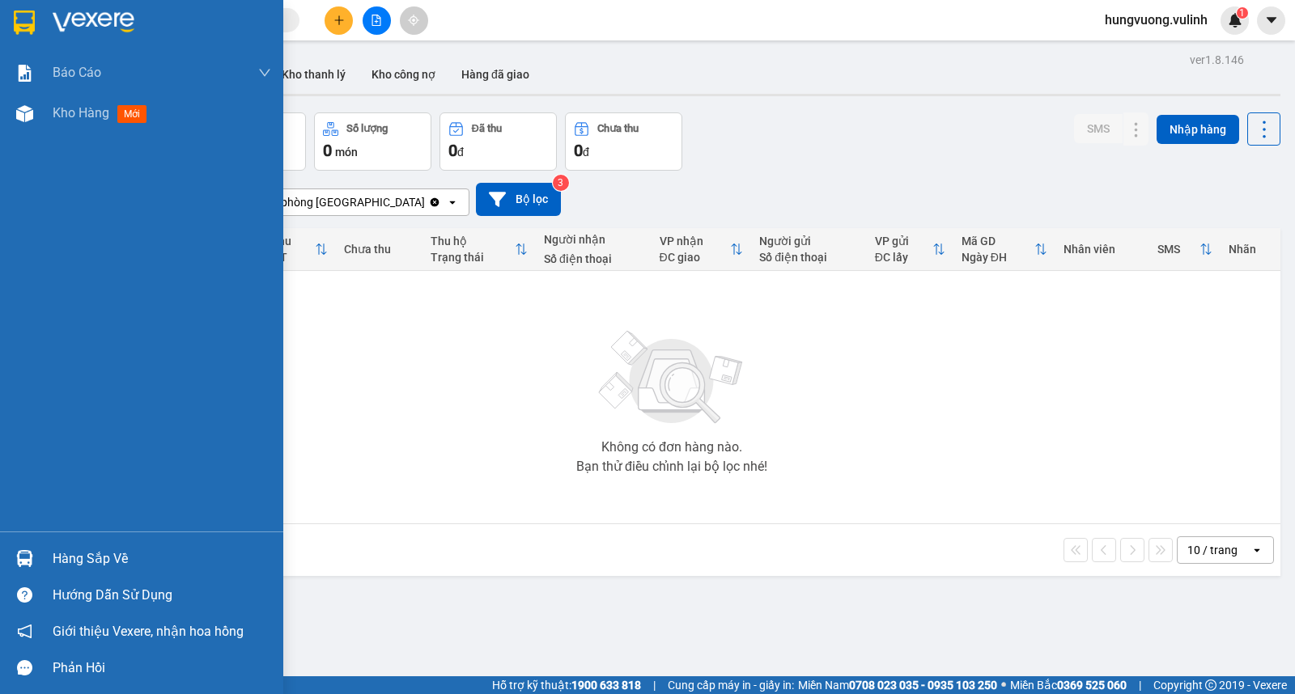
click at [95, 560] on div "Hàng sắp về" at bounding box center [162, 559] width 218 height 24
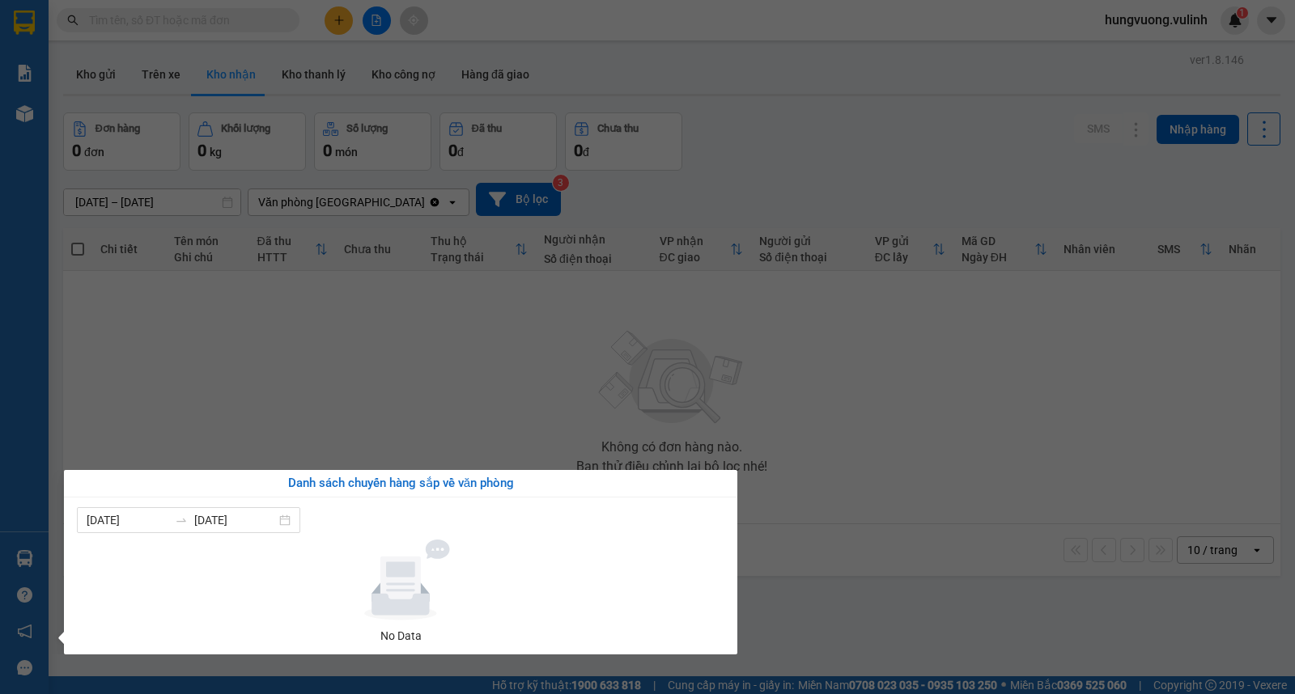
click at [491, 372] on section "Kết quả tìm kiếm ( 3 ) Bộ lọc Mã ĐH Trạng thái Món hàng Tổng cước Chưa cước Nhã…" at bounding box center [647, 347] width 1295 height 694
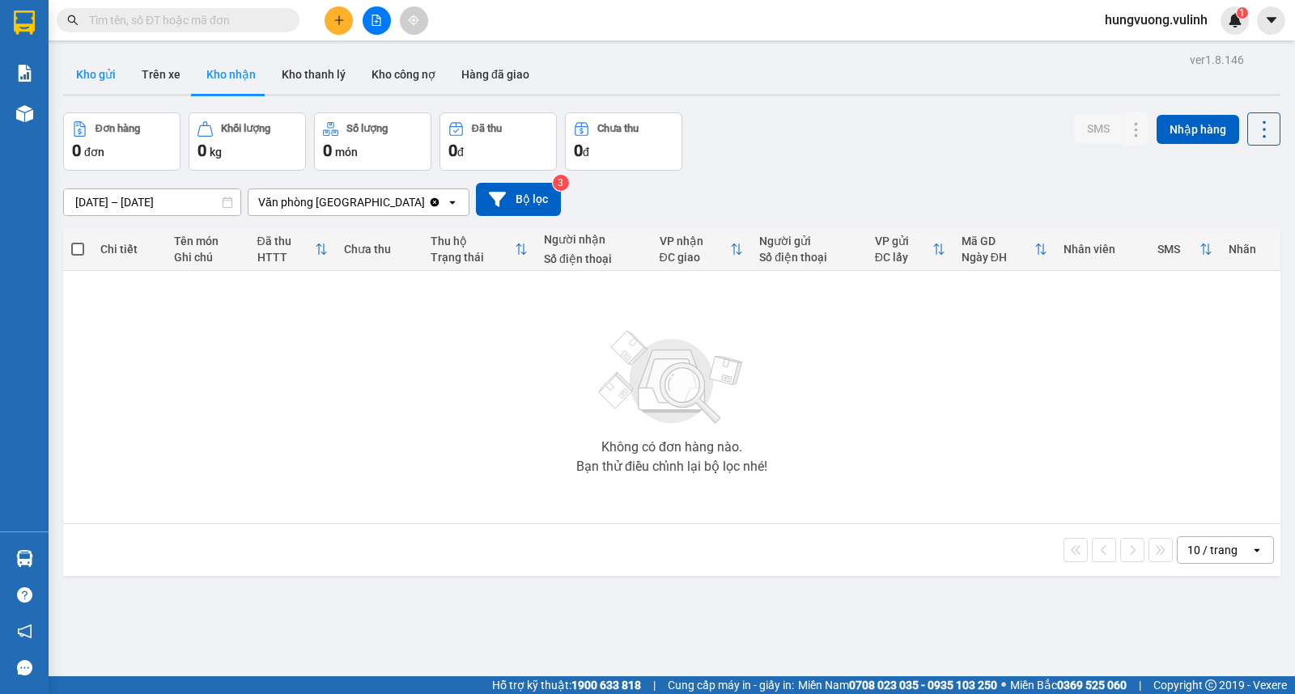
click at [114, 71] on button "Kho gửi" at bounding box center [96, 74] width 66 height 39
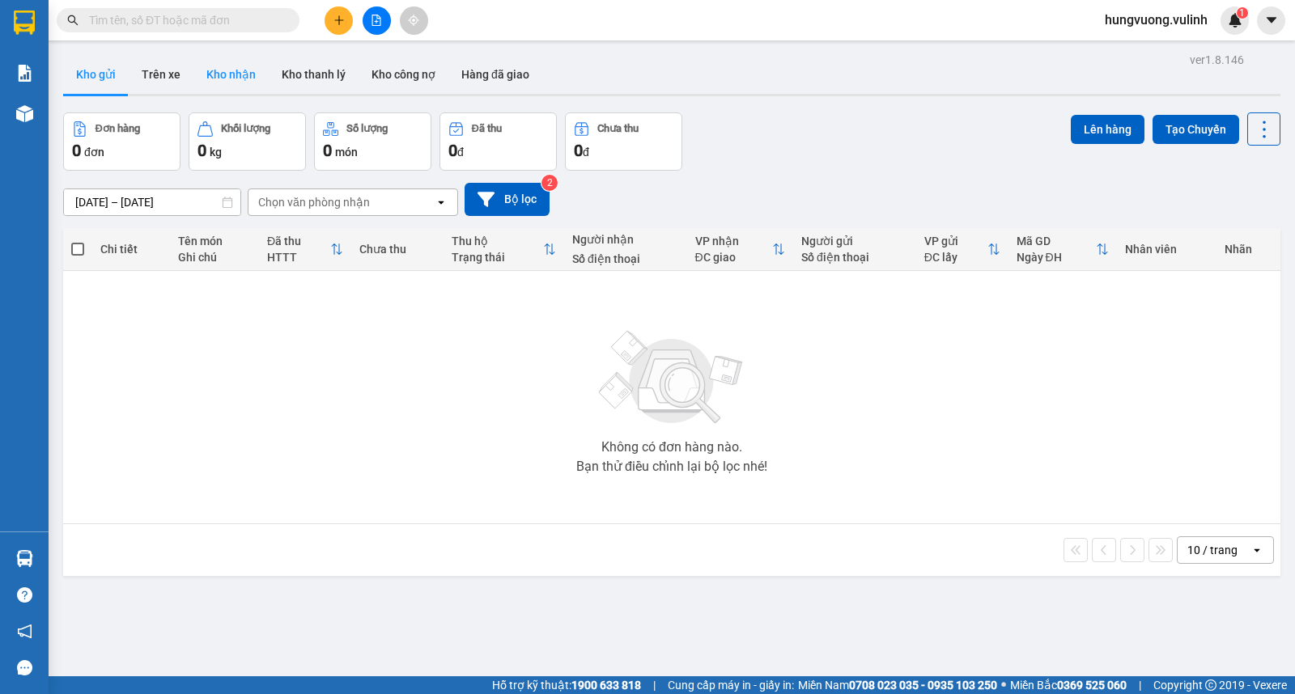
click at [252, 85] on button "Kho nhận" at bounding box center [230, 74] width 75 height 39
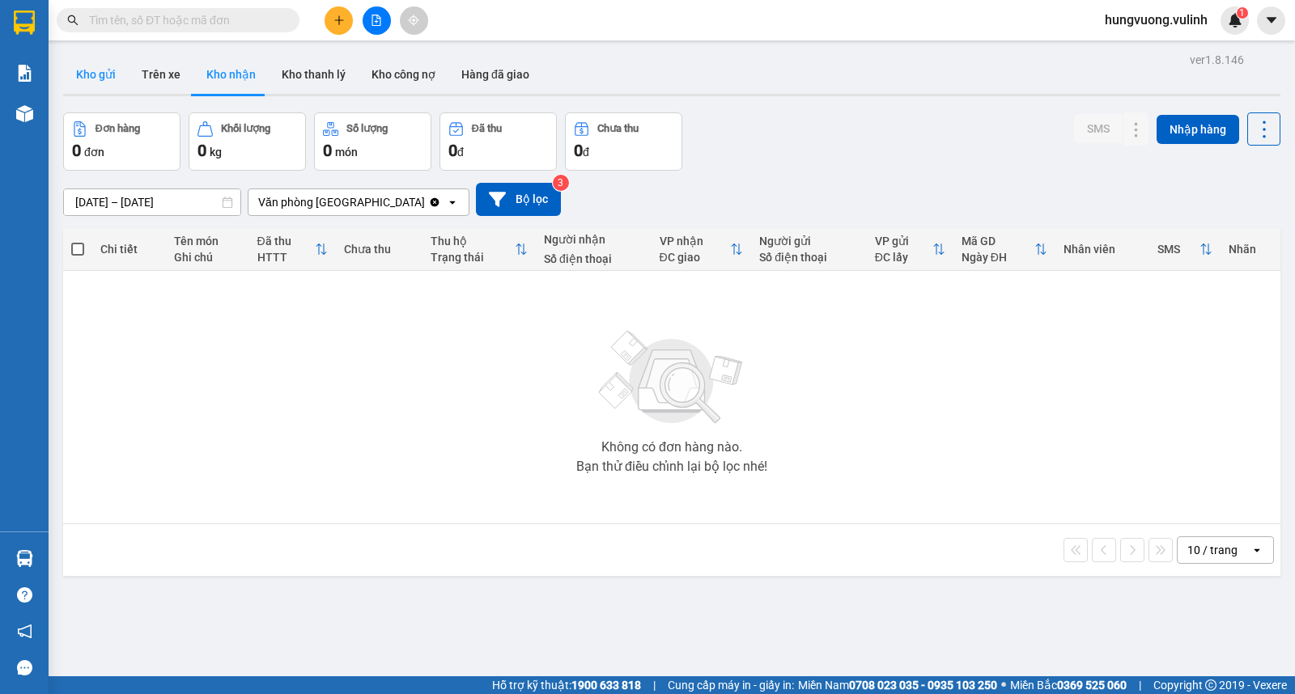
click at [112, 75] on button "Kho gửi" at bounding box center [96, 74] width 66 height 39
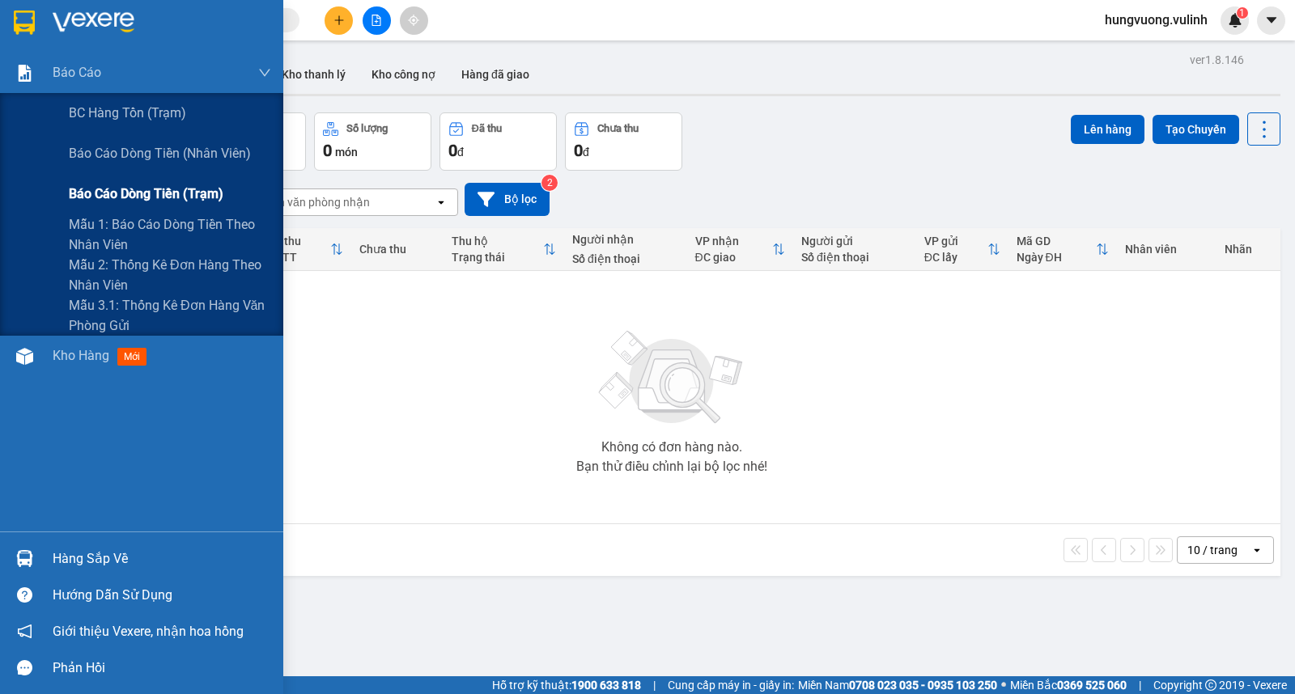
click at [163, 201] on span "Báo cáo dòng tiền (trạm)" at bounding box center [146, 194] width 155 height 20
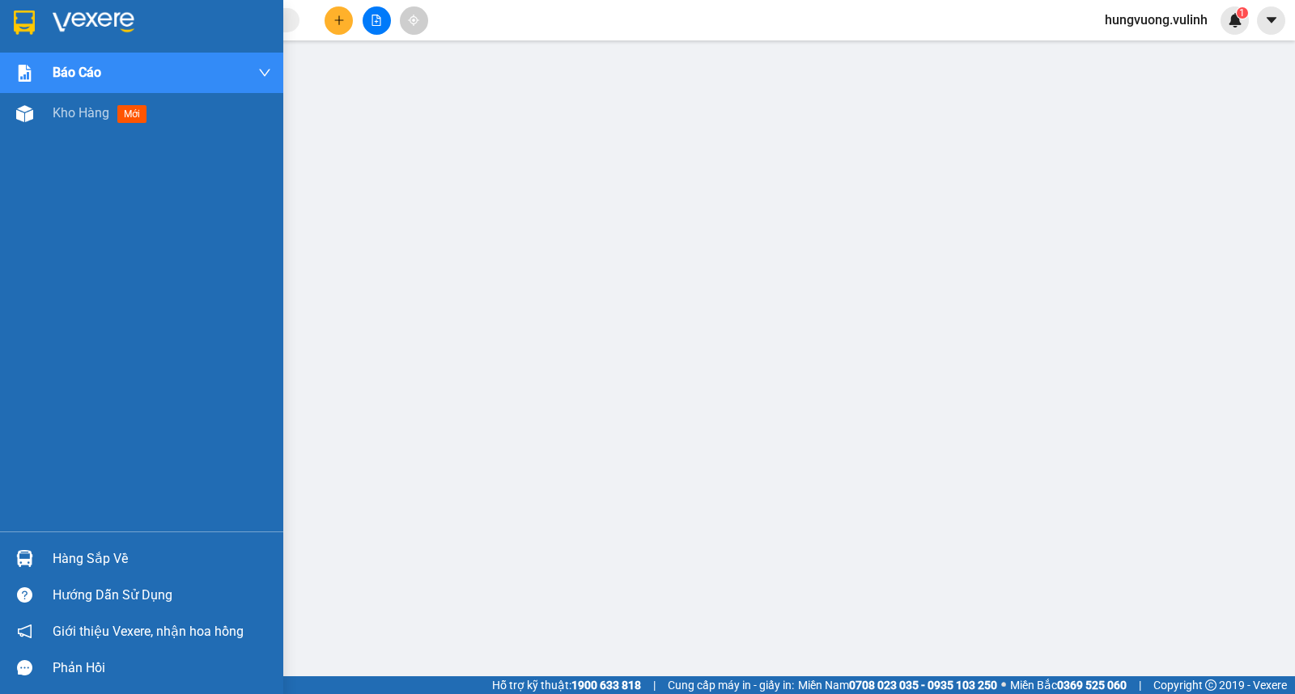
click at [79, 558] on div "Hàng sắp về" at bounding box center [162, 559] width 218 height 24
